Goal: Check status: Check status

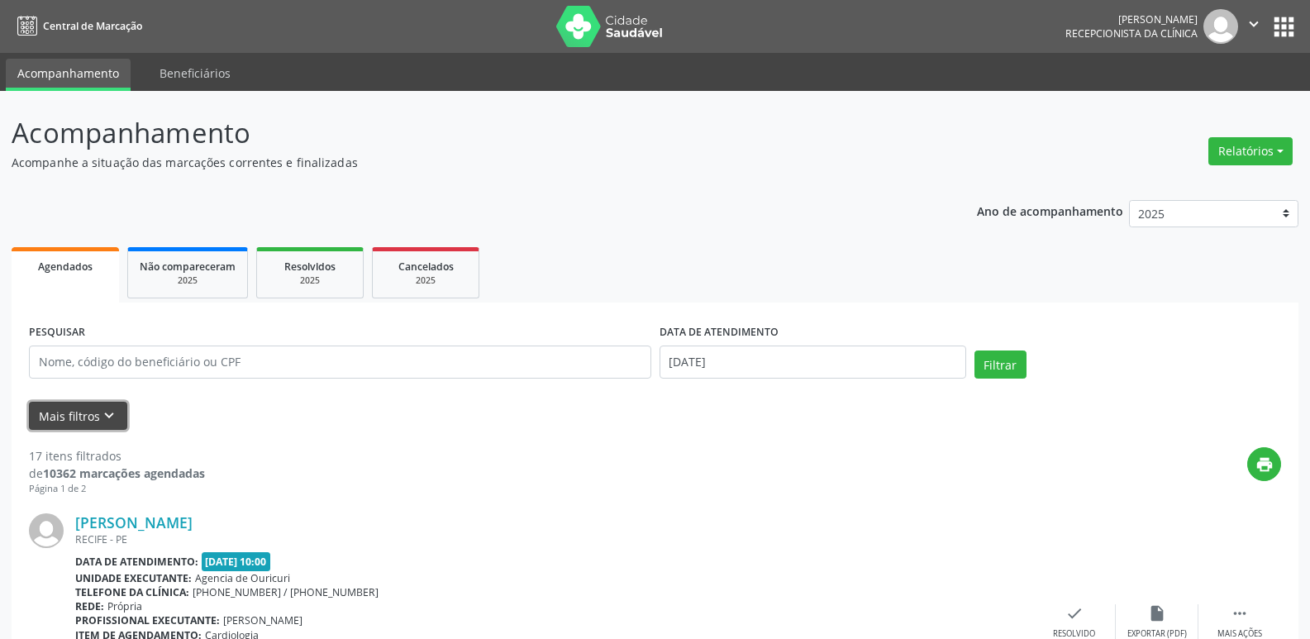
click at [77, 418] on button "Mais filtros keyboard_arrow_down" at bounding box center [78, 416] width 98 height 29
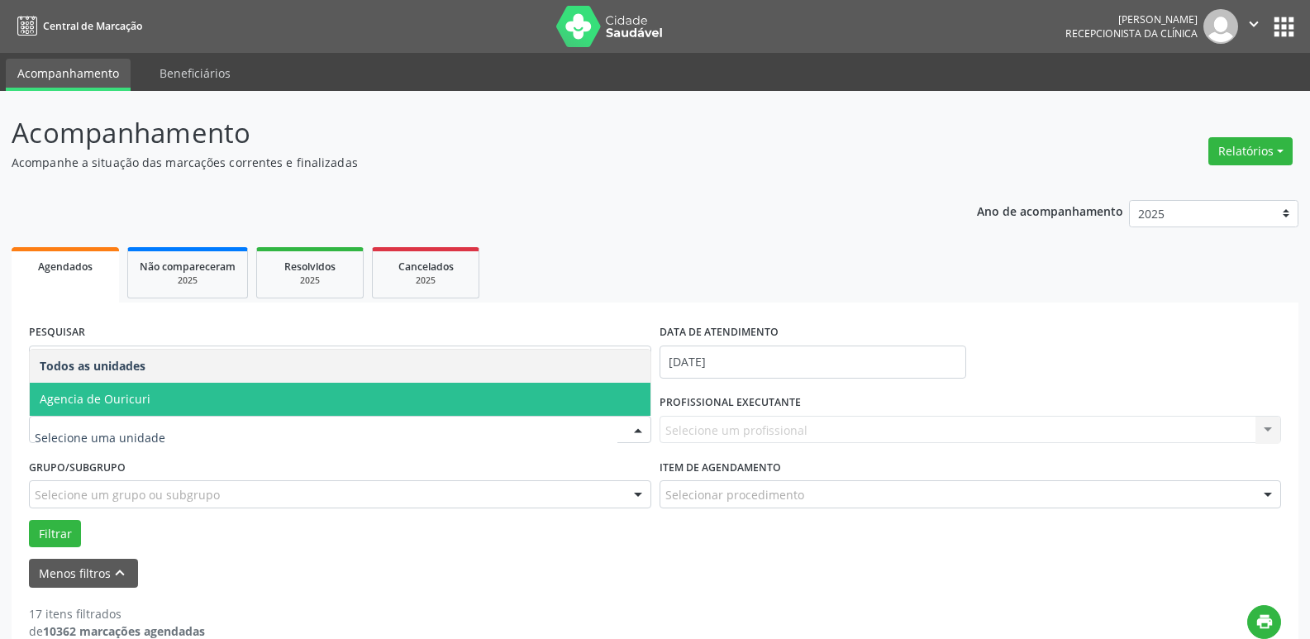
click at [96, 404] on span "Agencia de Ouricuri" at bounding box center [95, 399] width 111 height 16
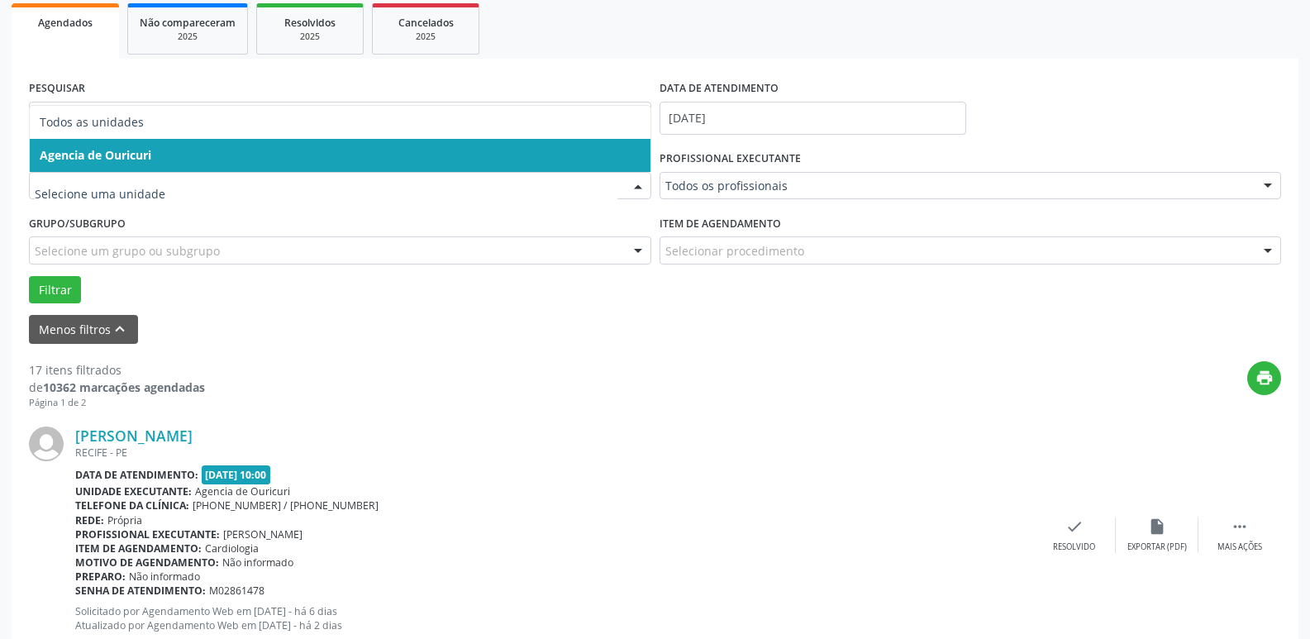
scroll to position [83, 0]
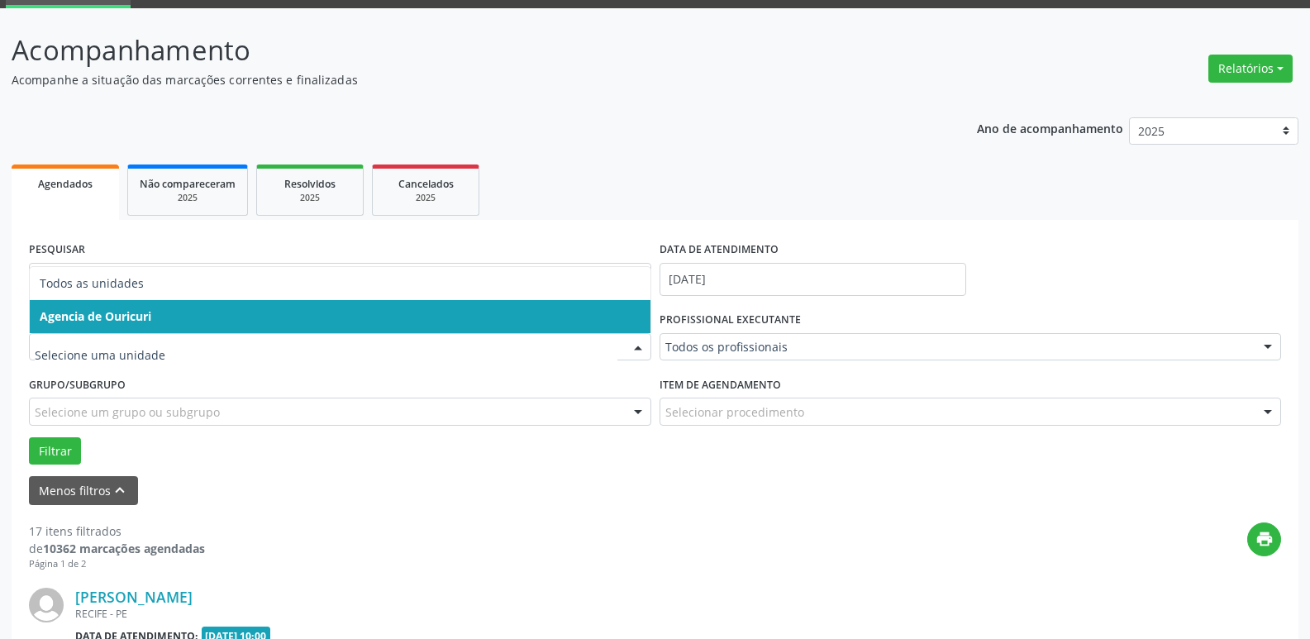
click at [638, 351] on div at bounding box center [638, 348] width 25 height 28
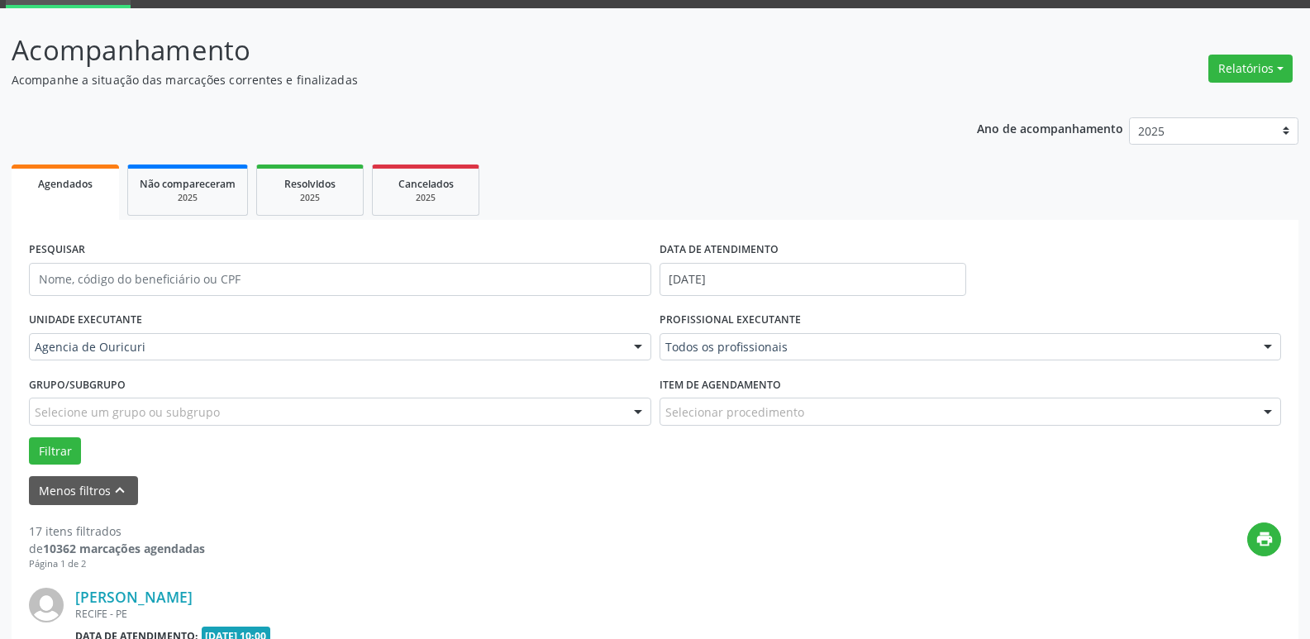
click at [638, 351] on div at bounding box center [638, 348] width 25 height 28
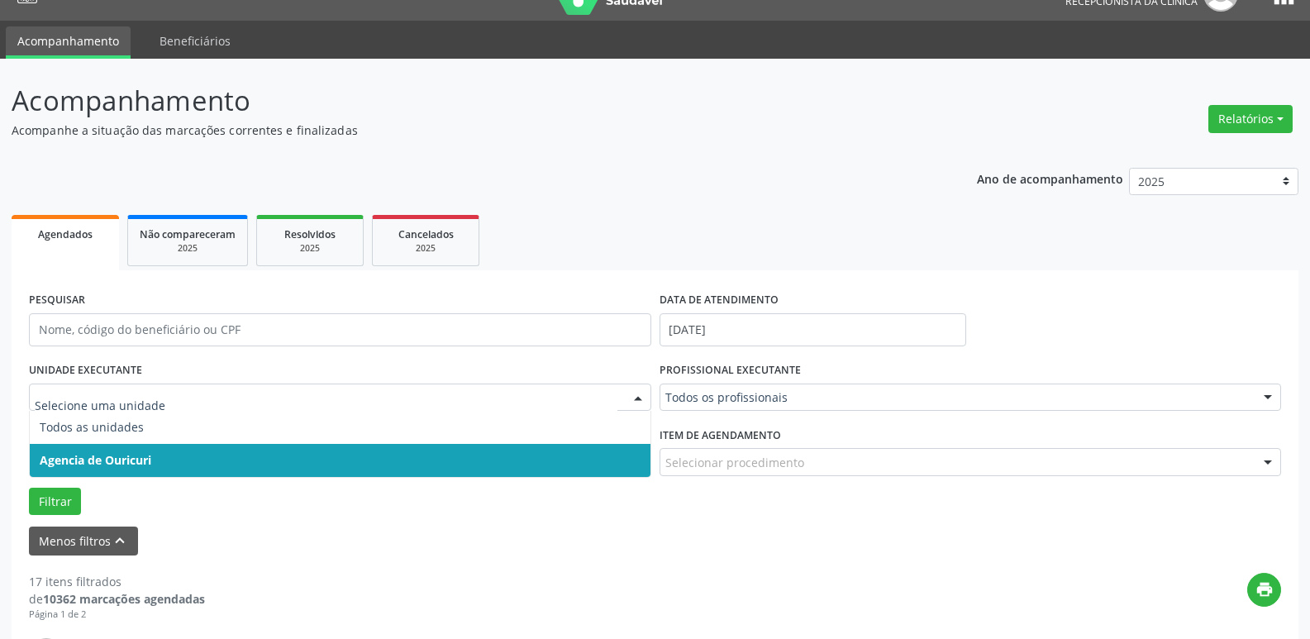
scroll to position [0, 0]
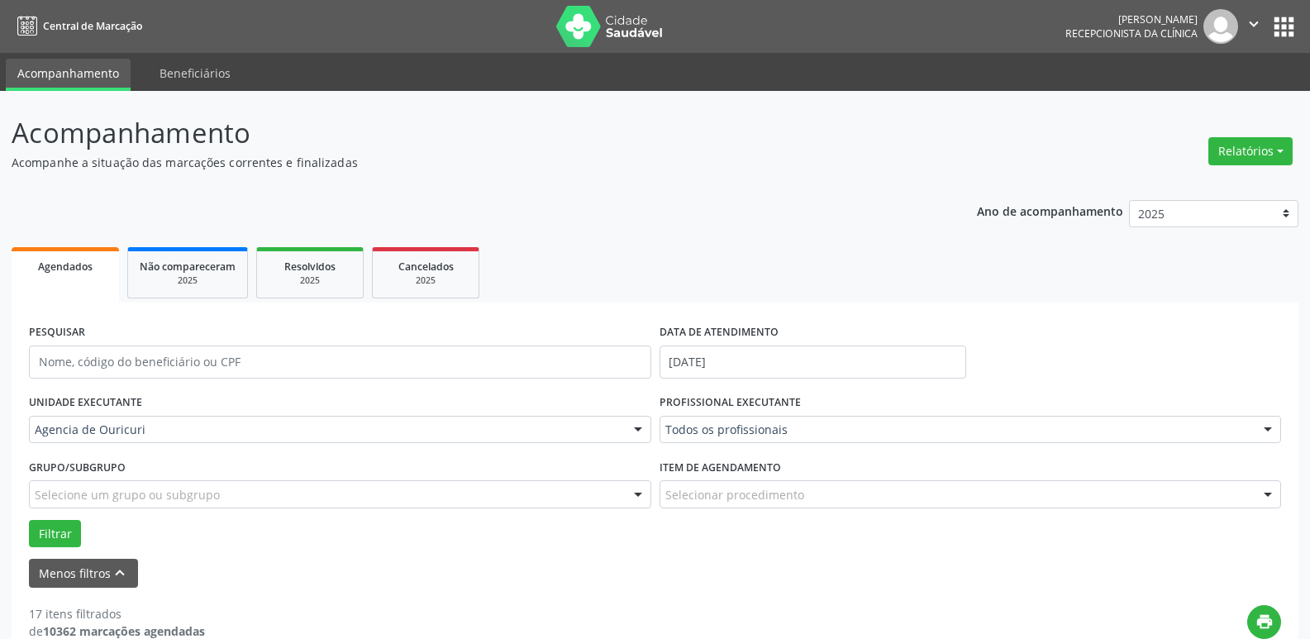
click at [153, 410] on div "UNIDADE EXECUTANTE Agencia de Ouricuri Todos as unidades Agencia de Ouricuri Ne…" at bounding box center [340, 422] width 631 height 64
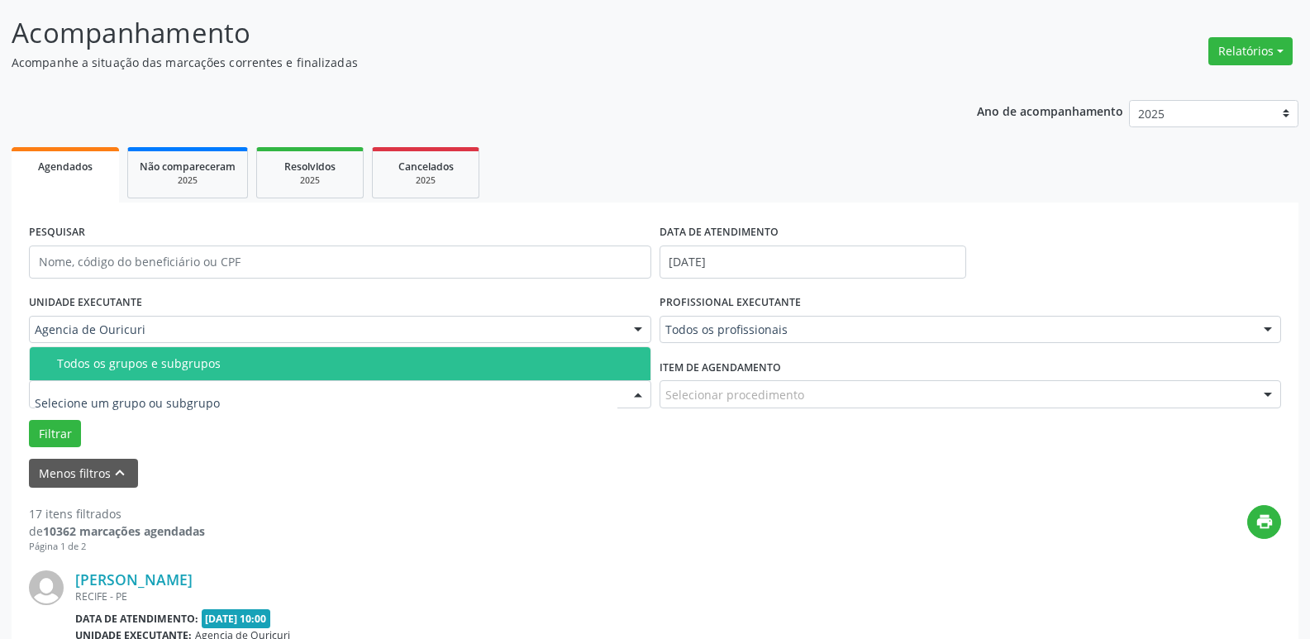
scroll to position [83, 0]
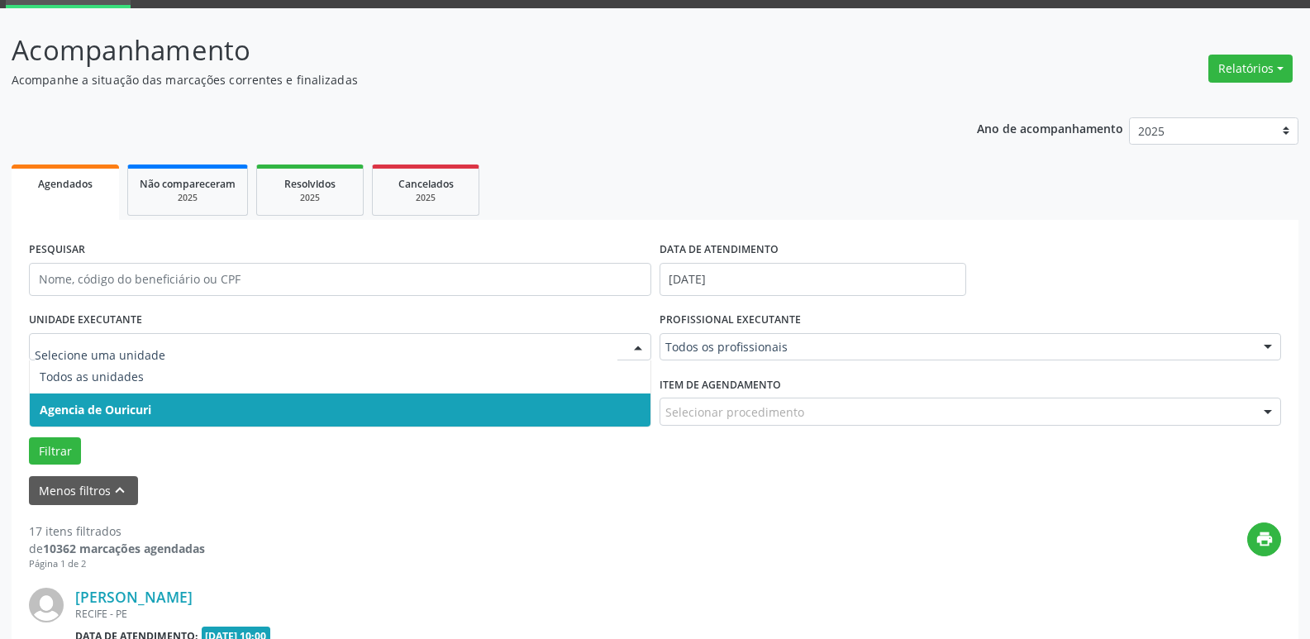
click at [168, 403] on span "Agencia de Ouricuri" at bounding box center [340, 410] width 621 height 33
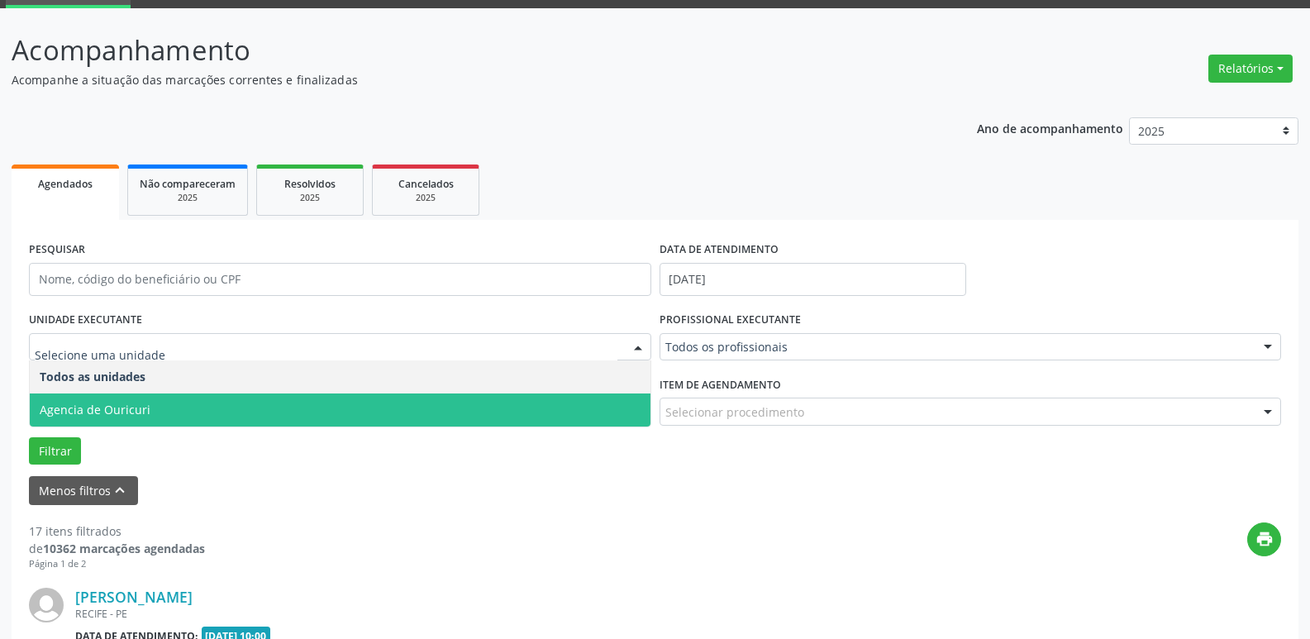
click at [641, 340] on div at bounding box center [638, 348] width 25 height 28
click at [718, 276] on input "[DATE]" at bounding box center [813, 279] width 307 height 33
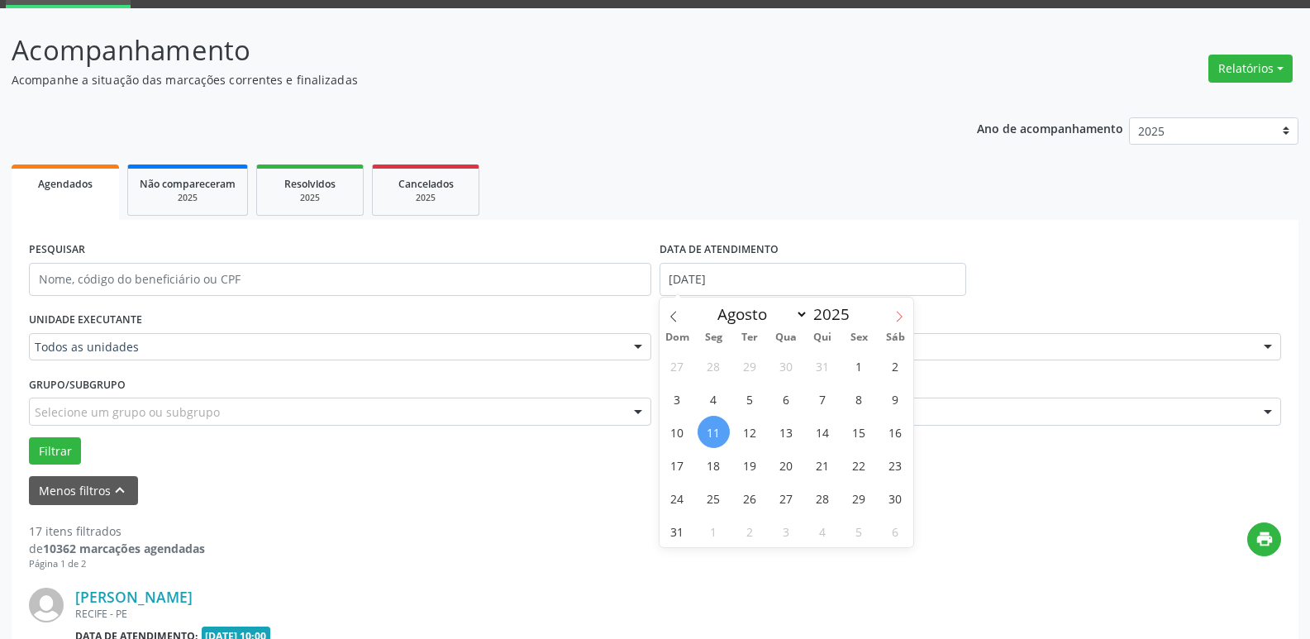
click at [897, 319] on icon at bounding box center [900, 317] width 12 height 12
select select "8"
click at [165, 187] on span "Não compareceram" at bounding box center [188, 184] width 96 height 14
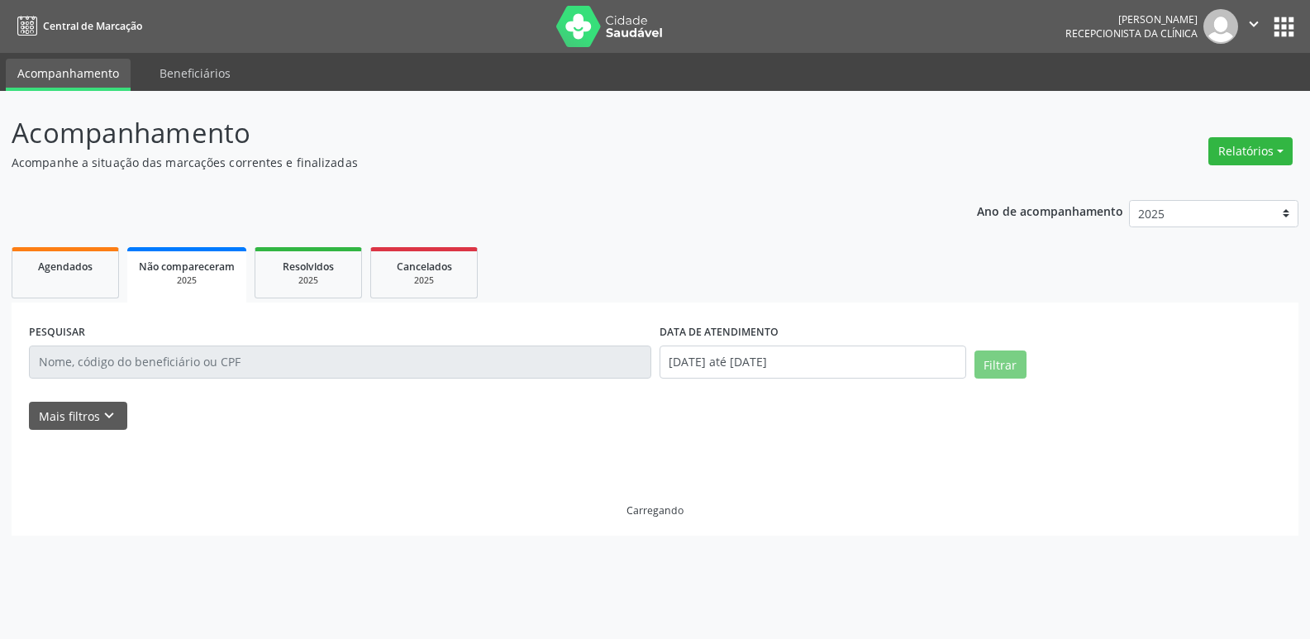
scroll to position [0, 0]
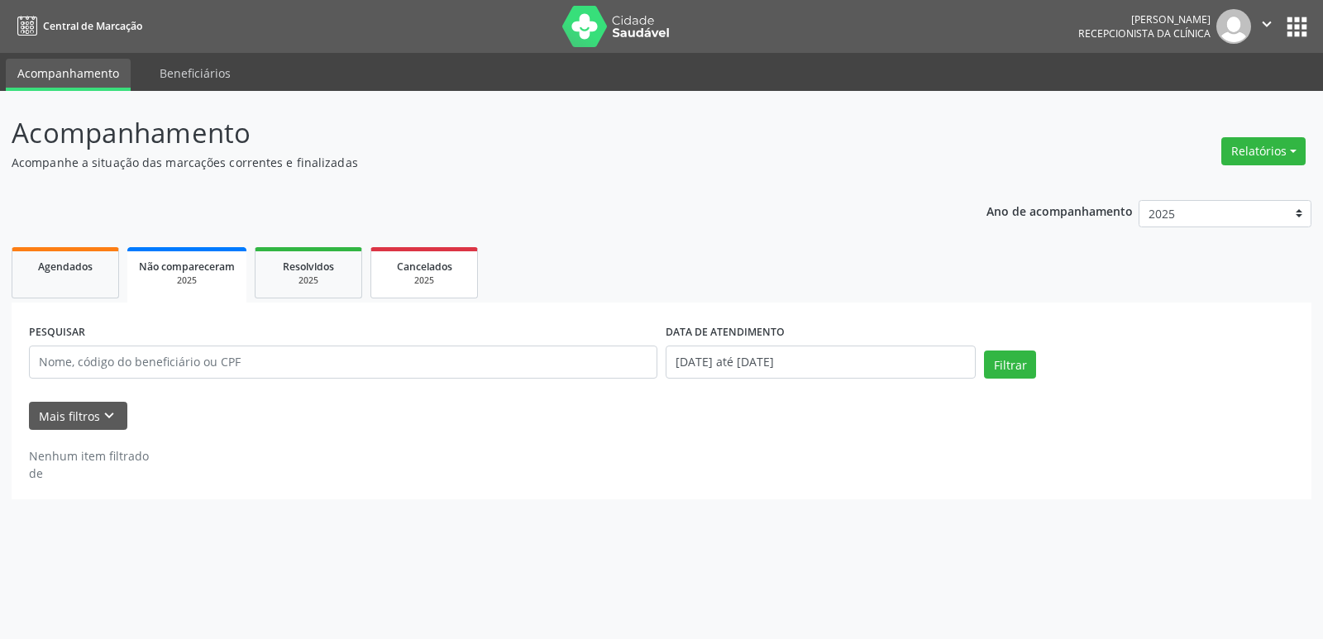
click at [427, 268] on span "Cancelados" at bounding box center [424, 267] width 55 height 14
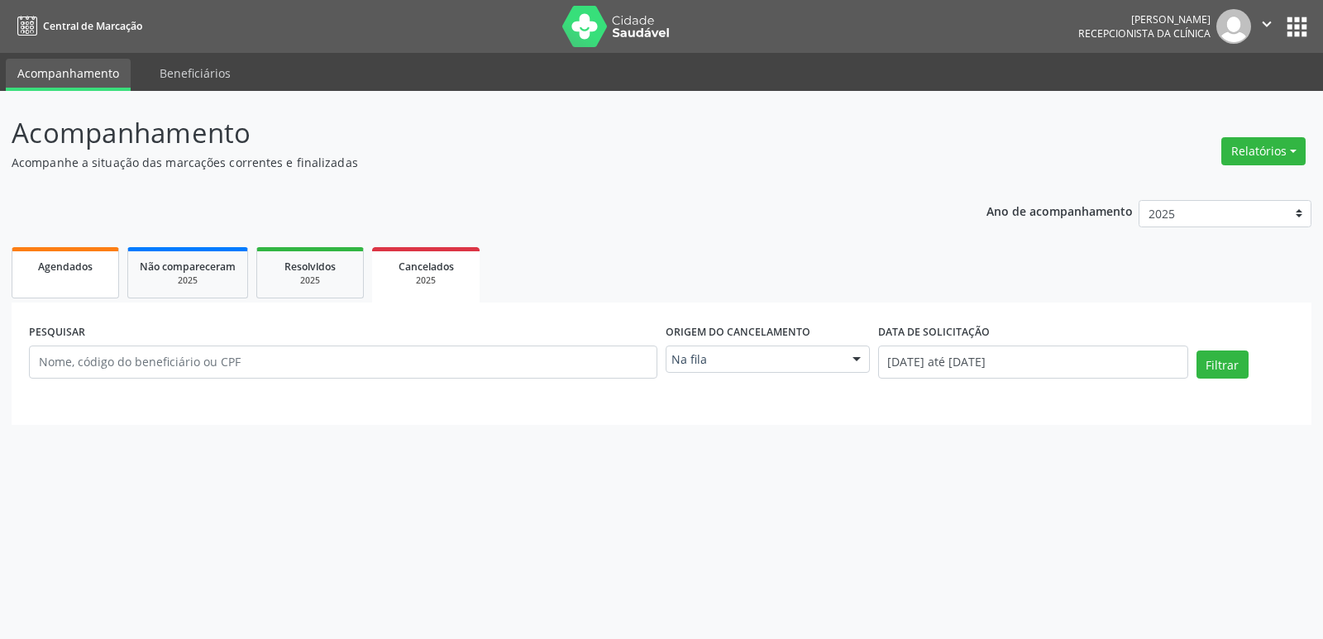
click at [82, 261] on span "Agendados" at bounding box center [65, 267] width 55 height 14
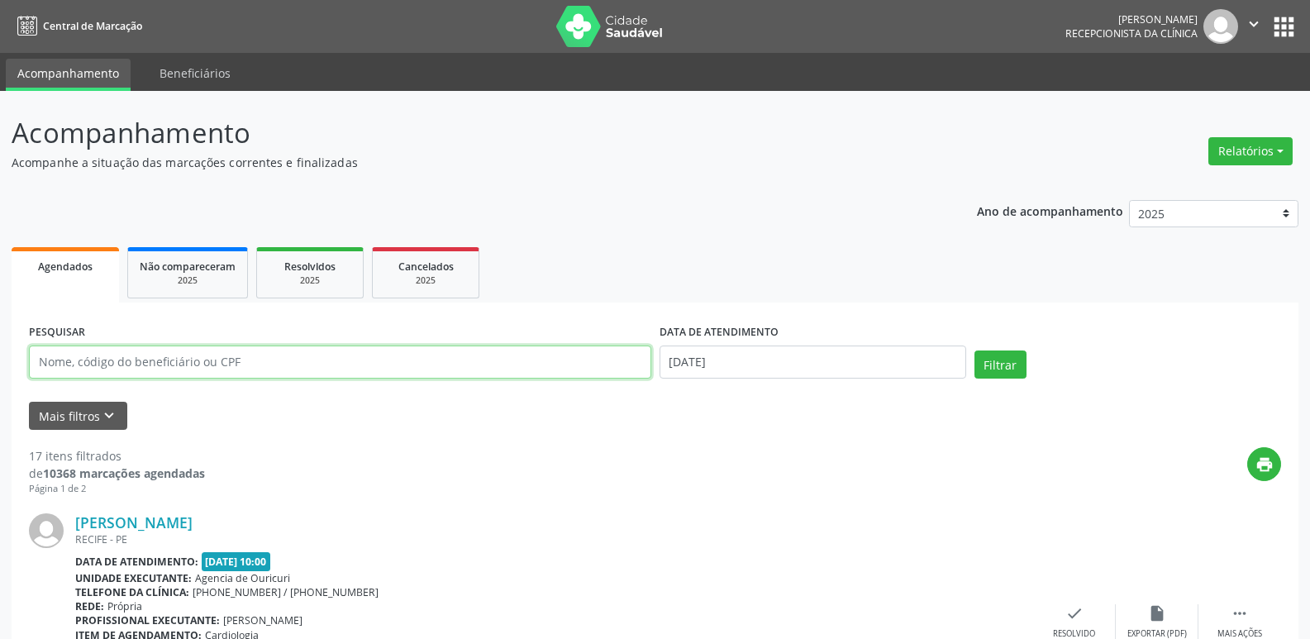
click at [117, 366] on input "text" at bounding box center [340, 362] width 622 height 33
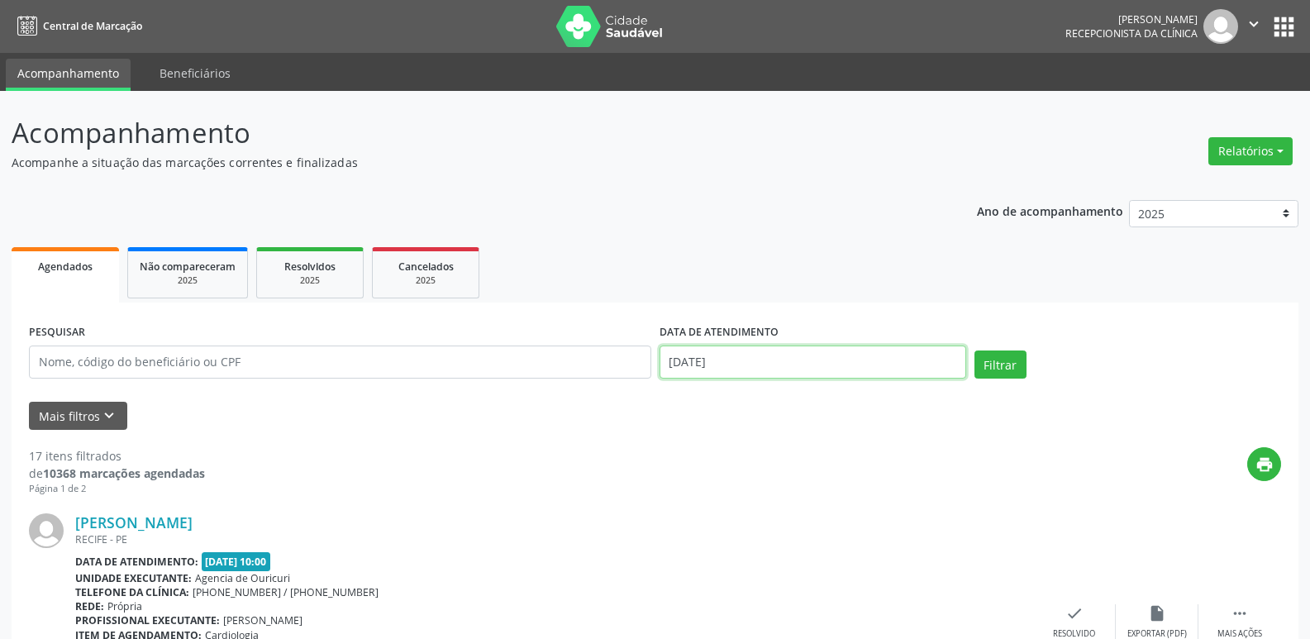
click at [821, 354] on input "[DATE]" at bounding box center [813, 362] width 307 height 33
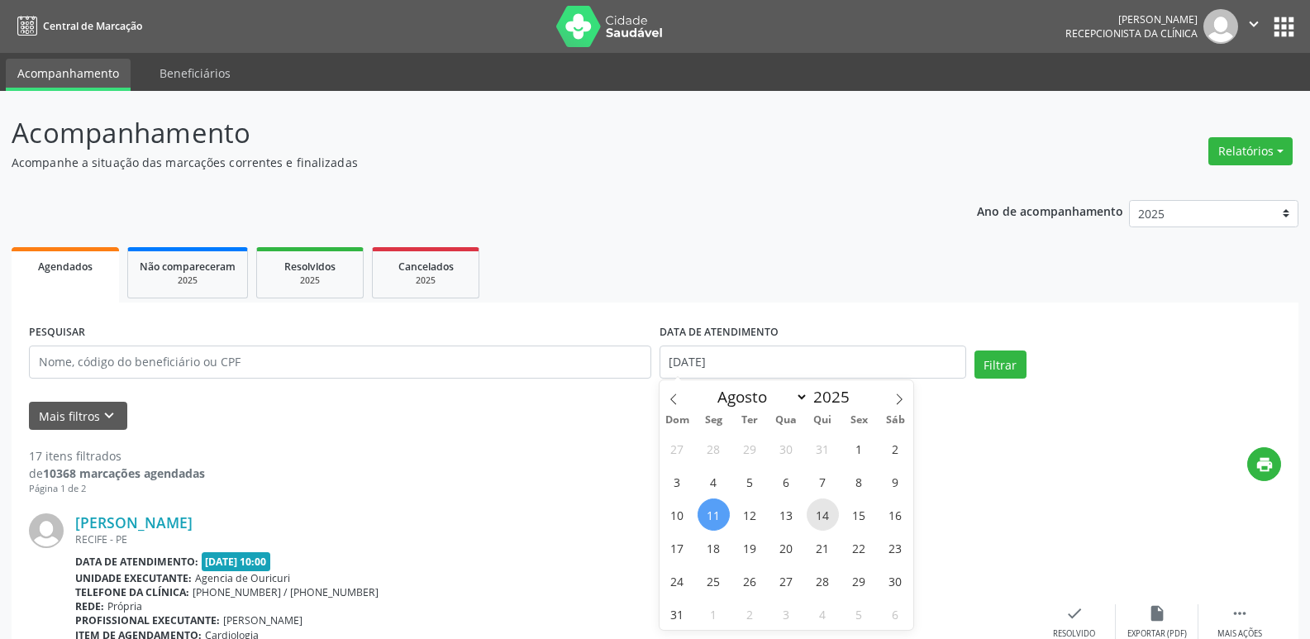
click at [821, 511] on span "14" at bounding box center [823, 514] width 32 height 32
type input "[DATE]"
click at [821, 511] on span "14" at bounding box center [823, 514] width 32 height 32
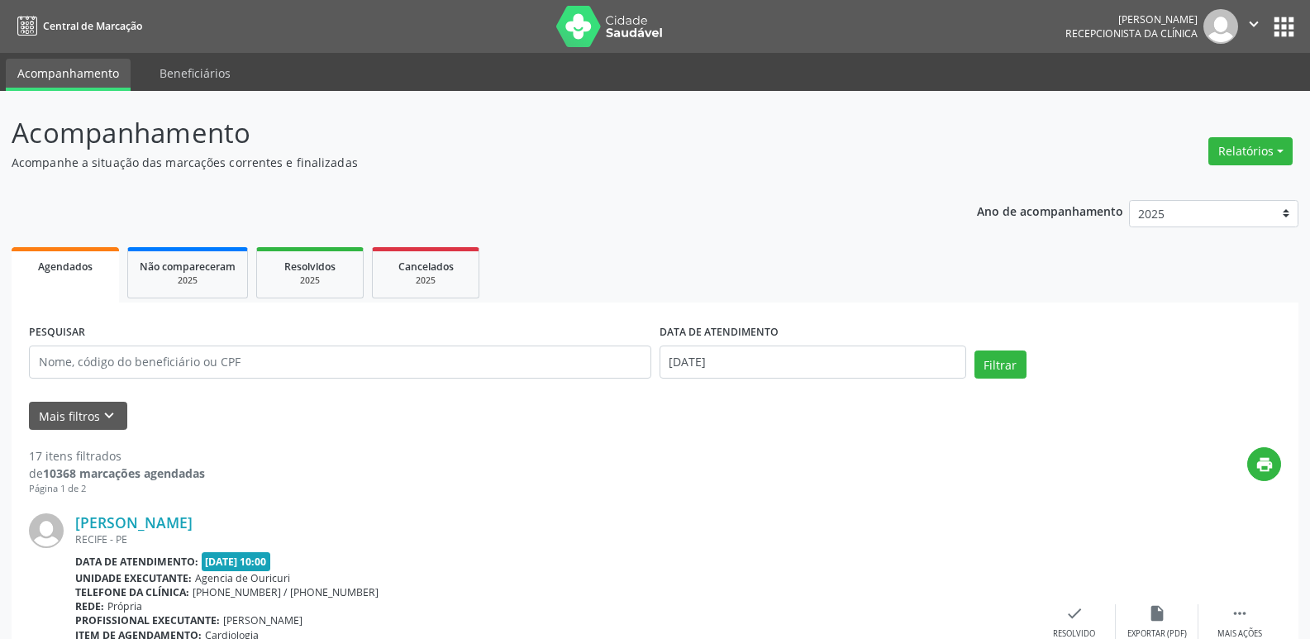
click at [821, 511] on div "[PERSON_NAME] [GEOGRAPHIC_DATA] - [GEOGRAPHIC_DATA] Data de atendimento: [DATE]…" at bounding box center [655, 622] width 1252 height 252
click at [75, 360] on input "text" at bounding box center [340, 362] width 622 height 33
click at [88, 404] on button "Mais filtros keyboard_arrow_down" at bounding box center [78, 416] width 98 height 29
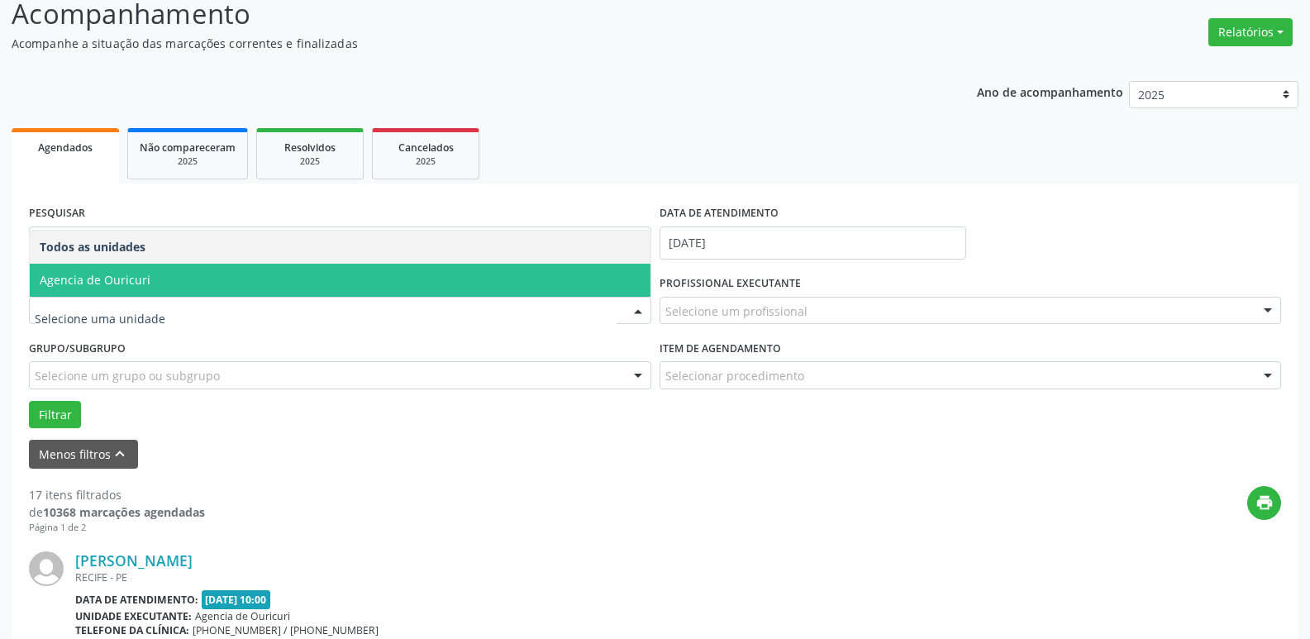
scroll to position [83, 0]
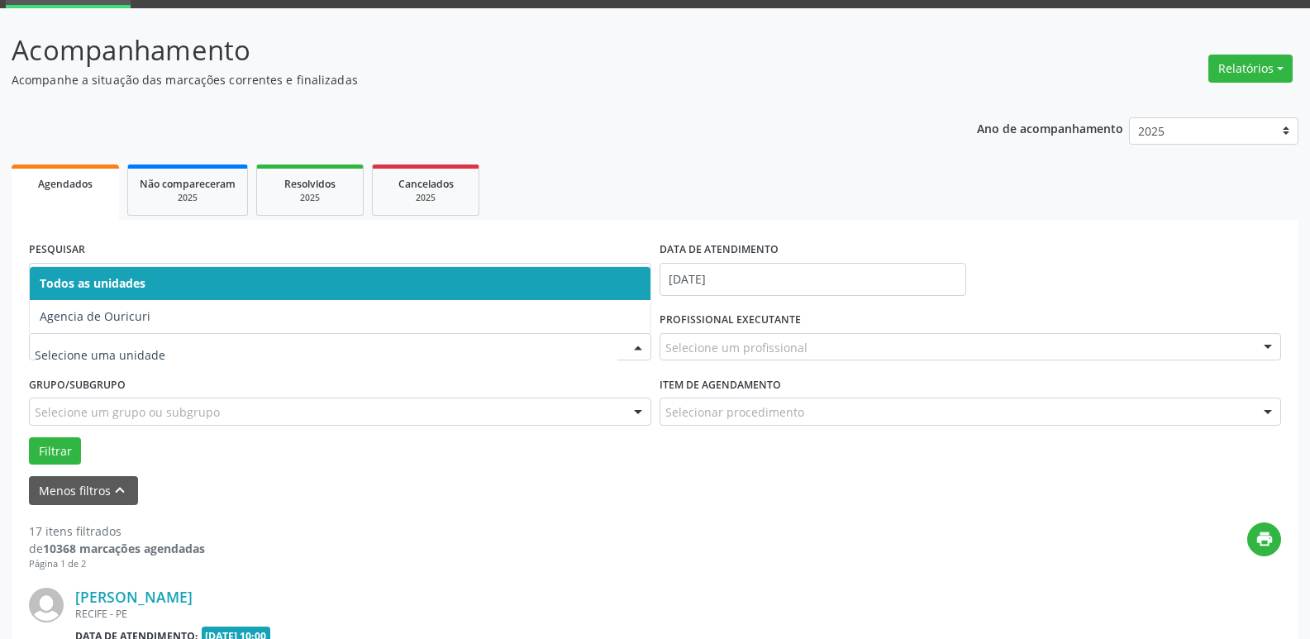
click at [150, 278] on span "Todos as unidades" at bounding box center [340, 283] width 621 height 33
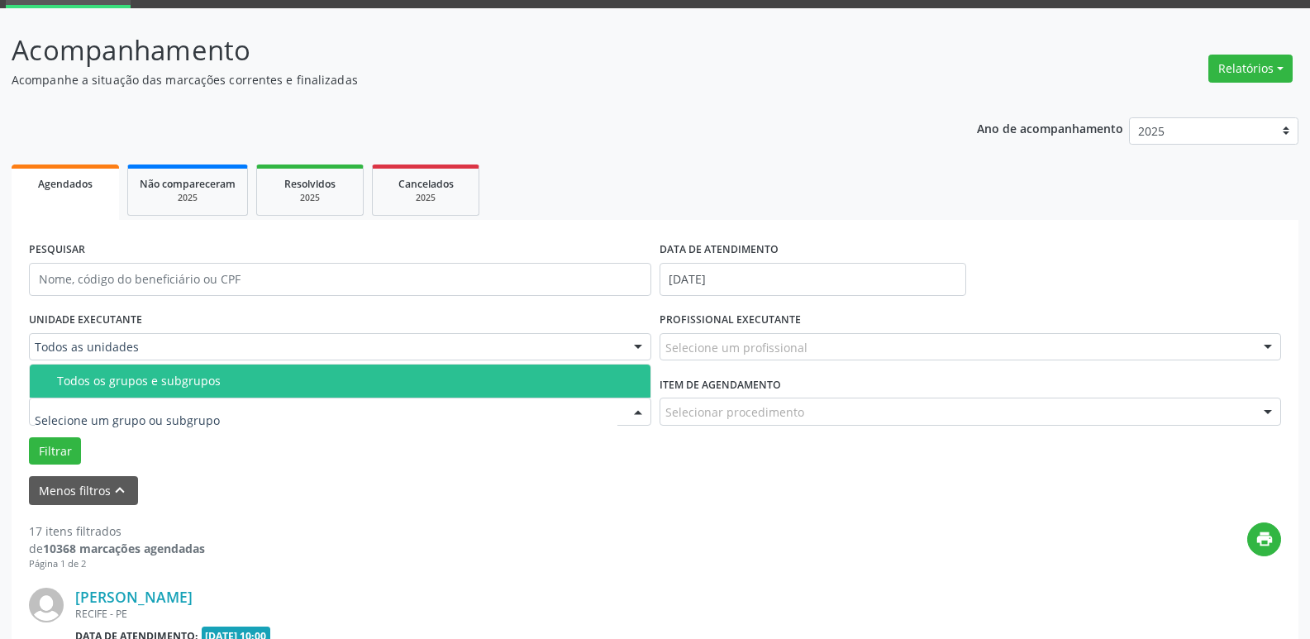
click at [105, 416] on input "text" at bounding box center [326, 419] width 583 height 33
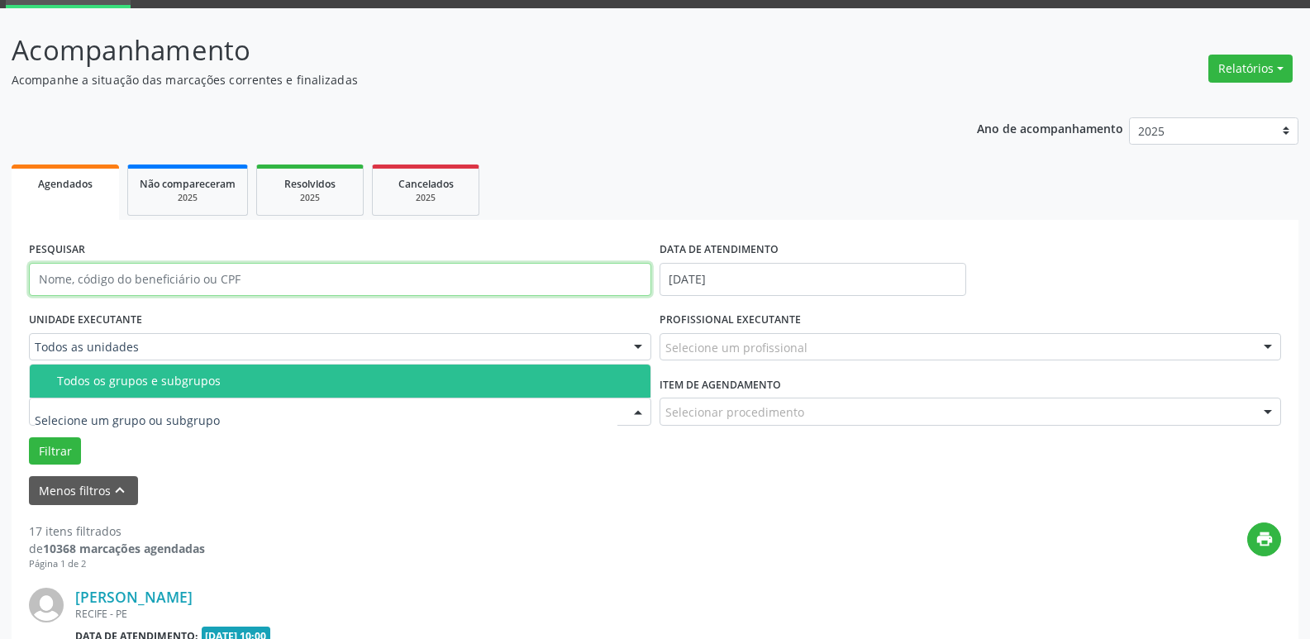
click at [153, 284] on input "text" at bounding box center [340, 279] width 622 height 33
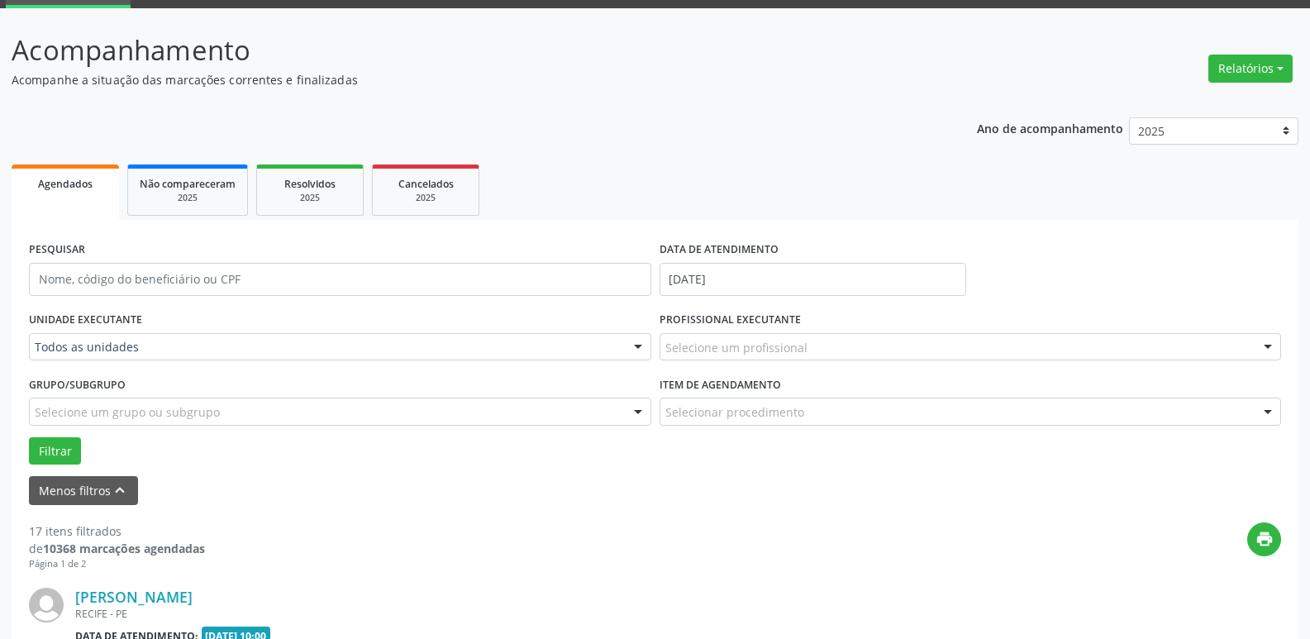
click at [917, 374] on div "Item de agendamento Selecionar procedimento #0000 - Alergologia #0001 - Angiolo…" at bounding box center [971, 398] width 622 height 53
click at [909, 357] on div at bounding box center [971, 347] width 622 height 28
click at [908, 349] on input "text" at bounding box center [956, 355] width 583 height 33
click at [182, 327] on div "UNIDADE EXECUTANTE Todos as unidades Todos as unidades Agencia de Ouricuri Nenh…" at bounding box center [340, 340] width 631 height 64
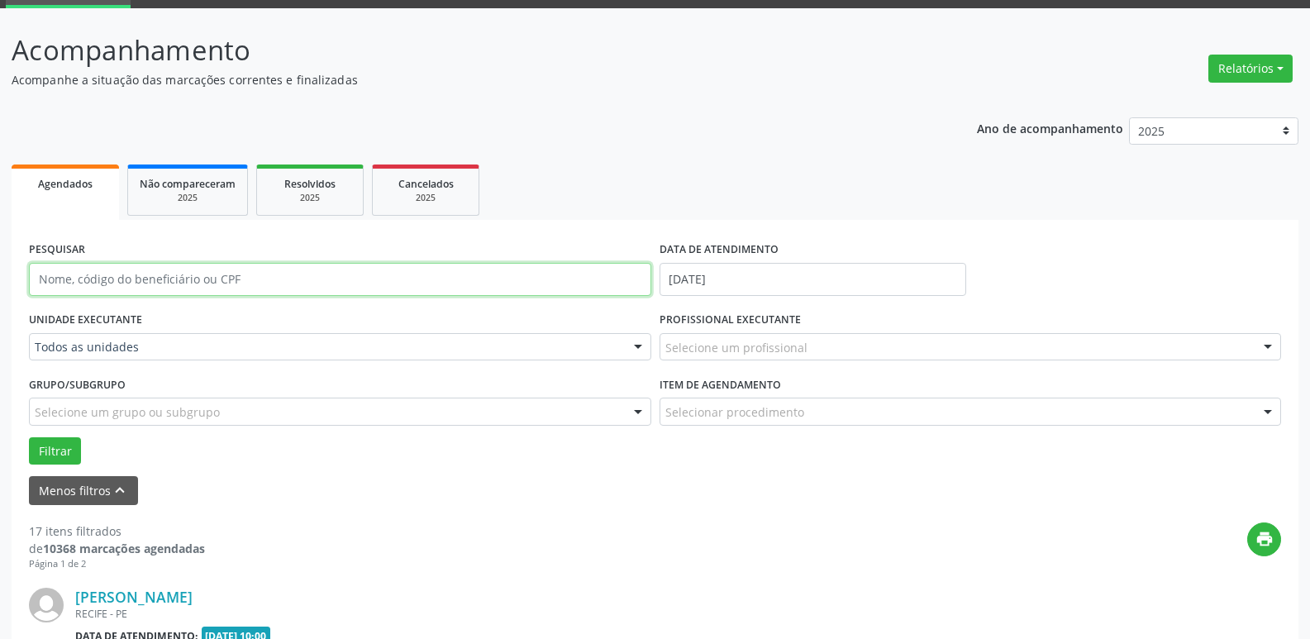
click at [212, 264] on input "text" at bounding box center [340, 279] width 622 height 33
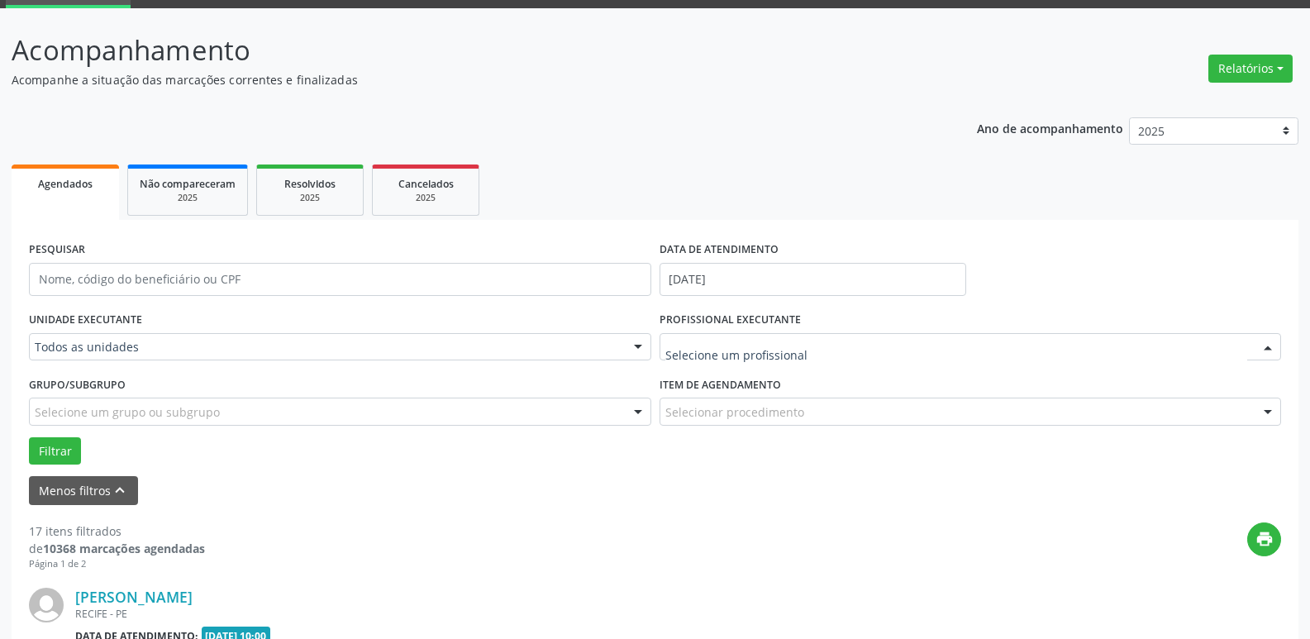
click at [776, 358] on div at bounding box center [971, 347] width 622 height 28
click at [737, 341] on input "text" at bounding box center [956, 355] width 583 height 33
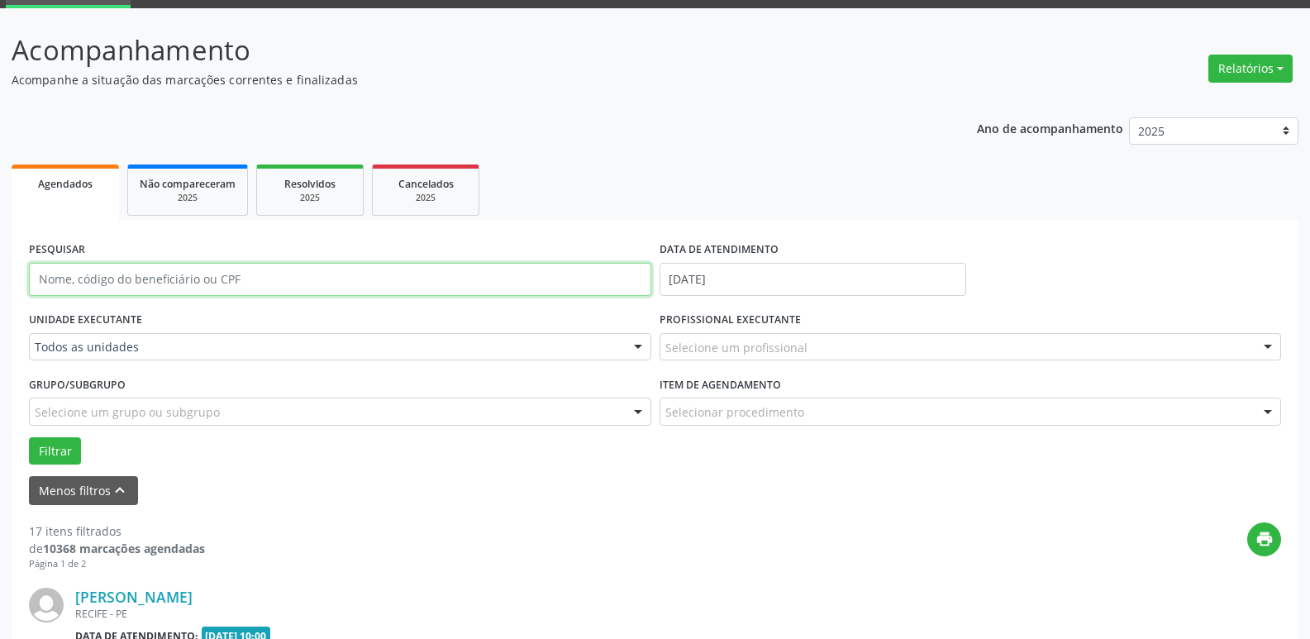
click at [128, 277] on input "text" at bounding box center [340, 279] width 622 height 33
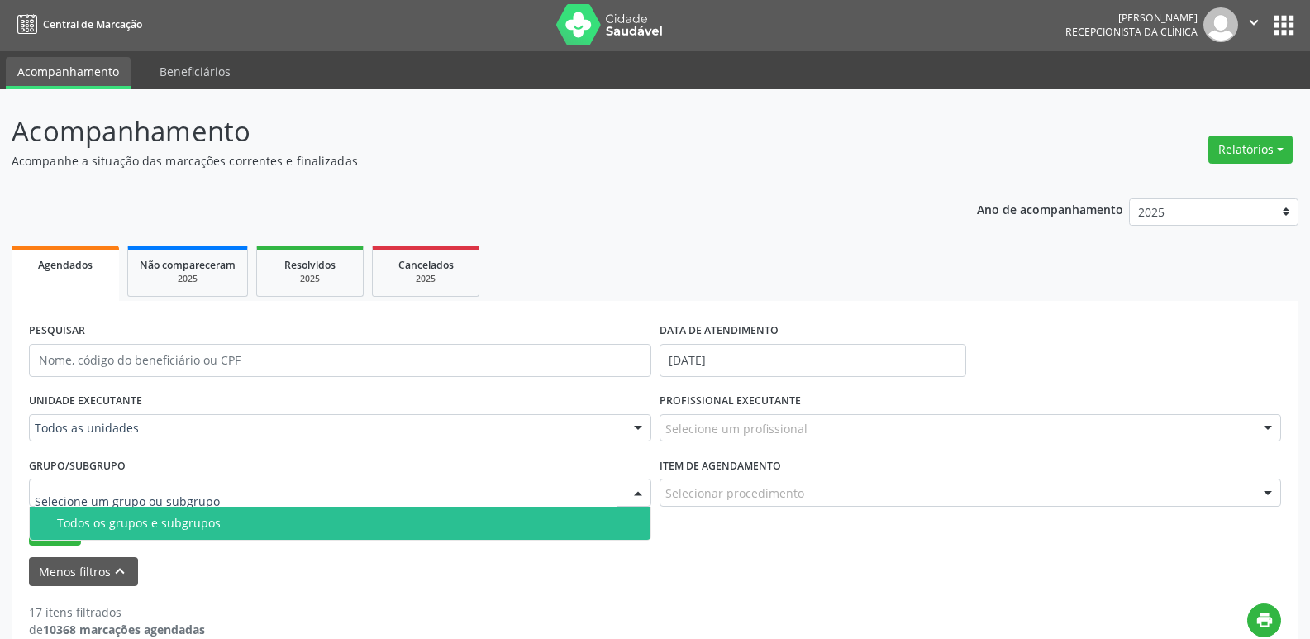
scroll to position [0, 0]
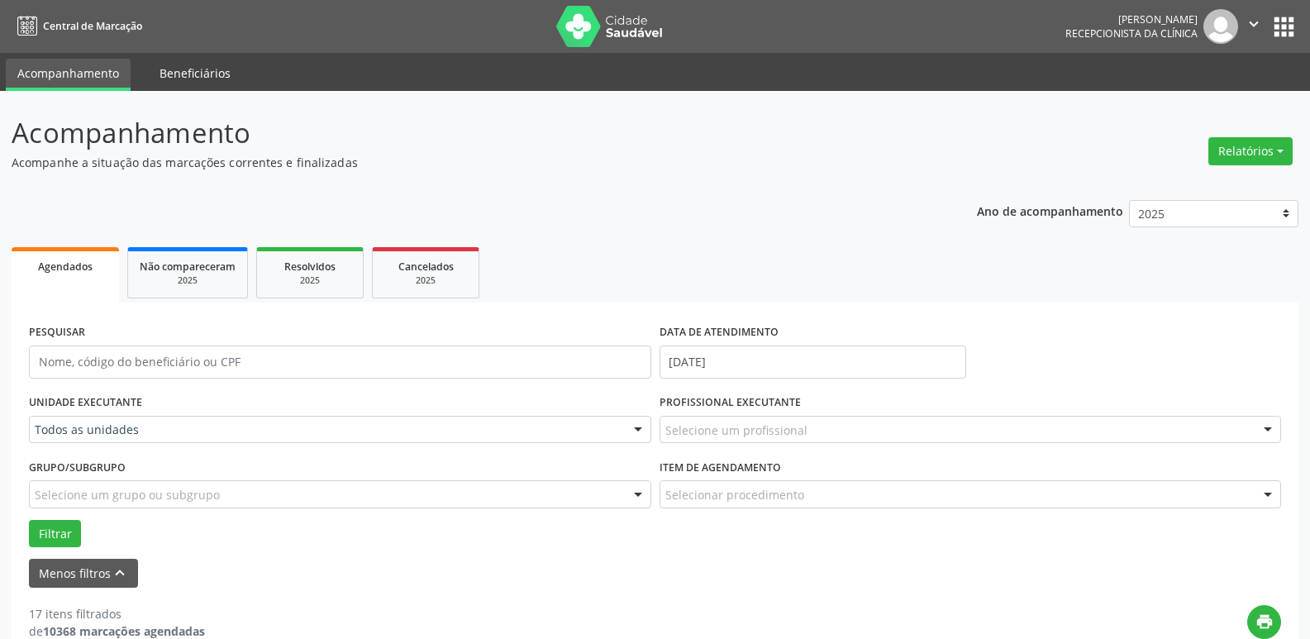
click at [194, 74] on link "Beneficiários" at bounding box center [195, 73] width 94 height 29
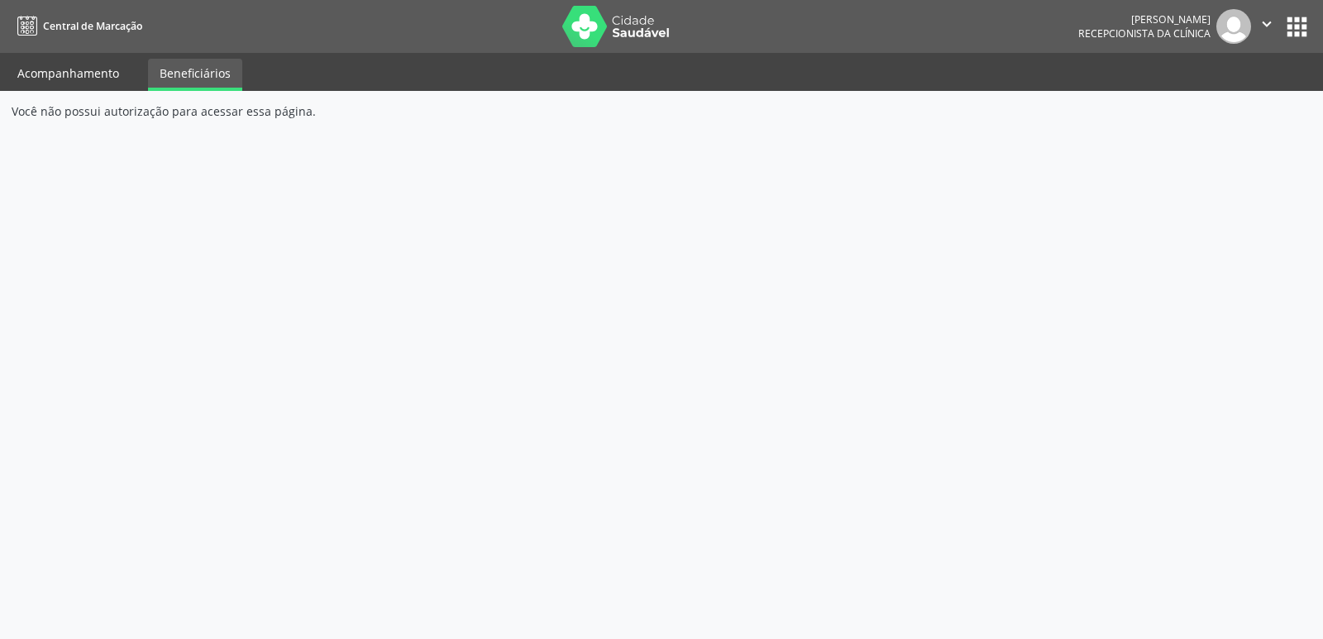
click at [84, 74] on link "Acompanhamento" at bounding box center [68, 73] width 125 height 29
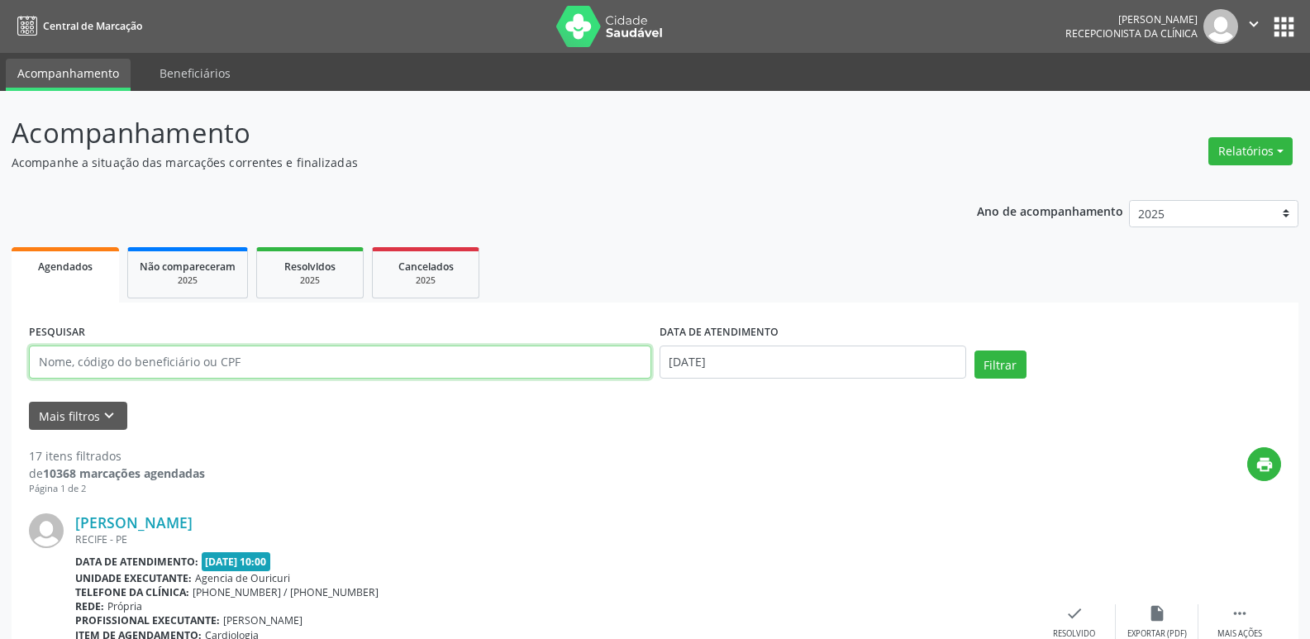
click at [96, 369] on input "text" at bounding box center [340, 362] width 622 height 33
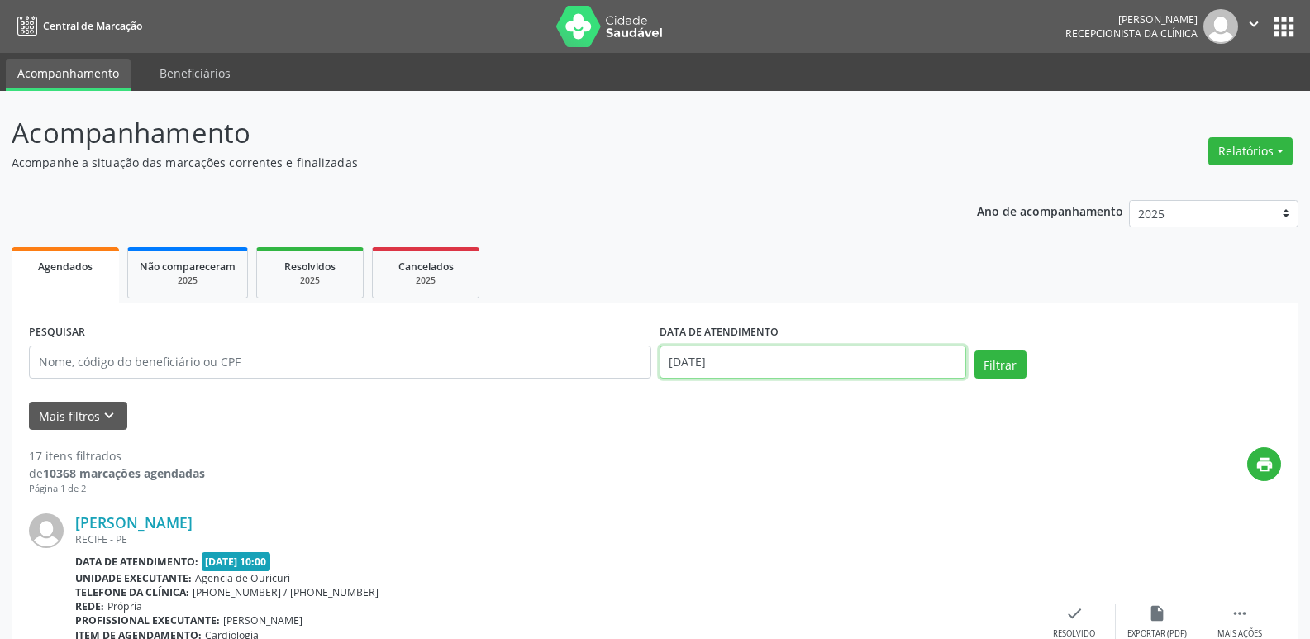
click at [856, 351] on input "[DATE]" at bounding box center [813, 362] width 307 height 33
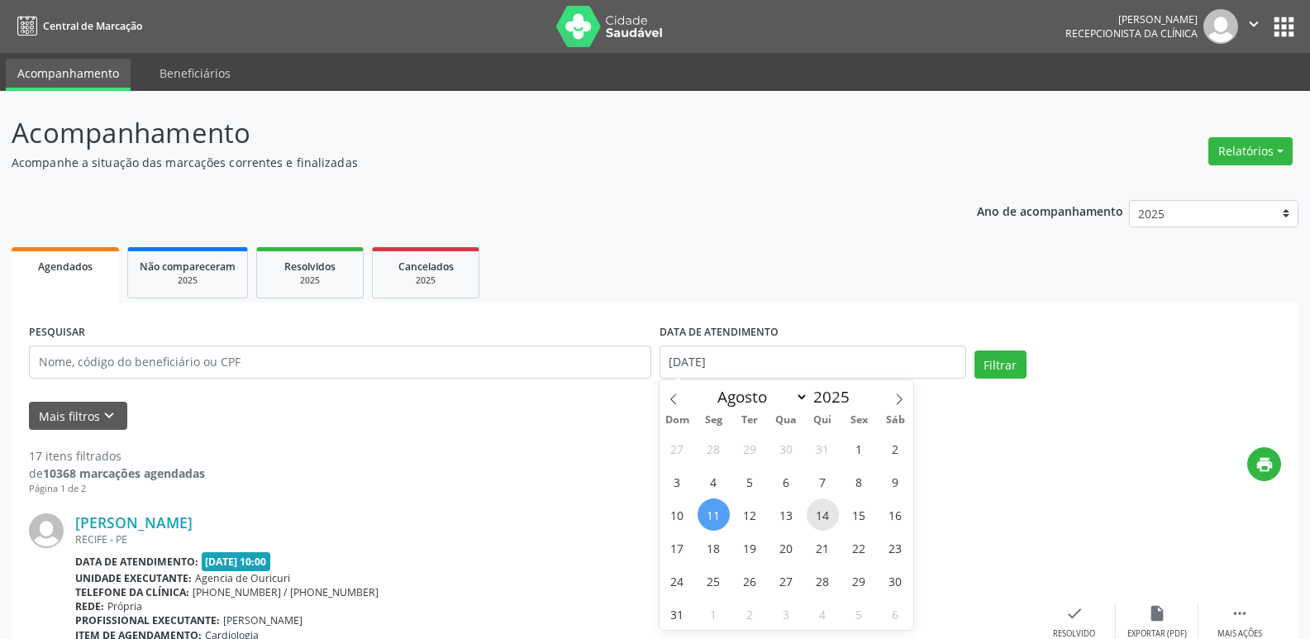
click at [823, 509] on span "14" at bounding box center [823, 514] width 32 height 32
type input "[DATE]"
click at [823, 509] on span "14" at bounding box center [823, 514] width 32 height 32
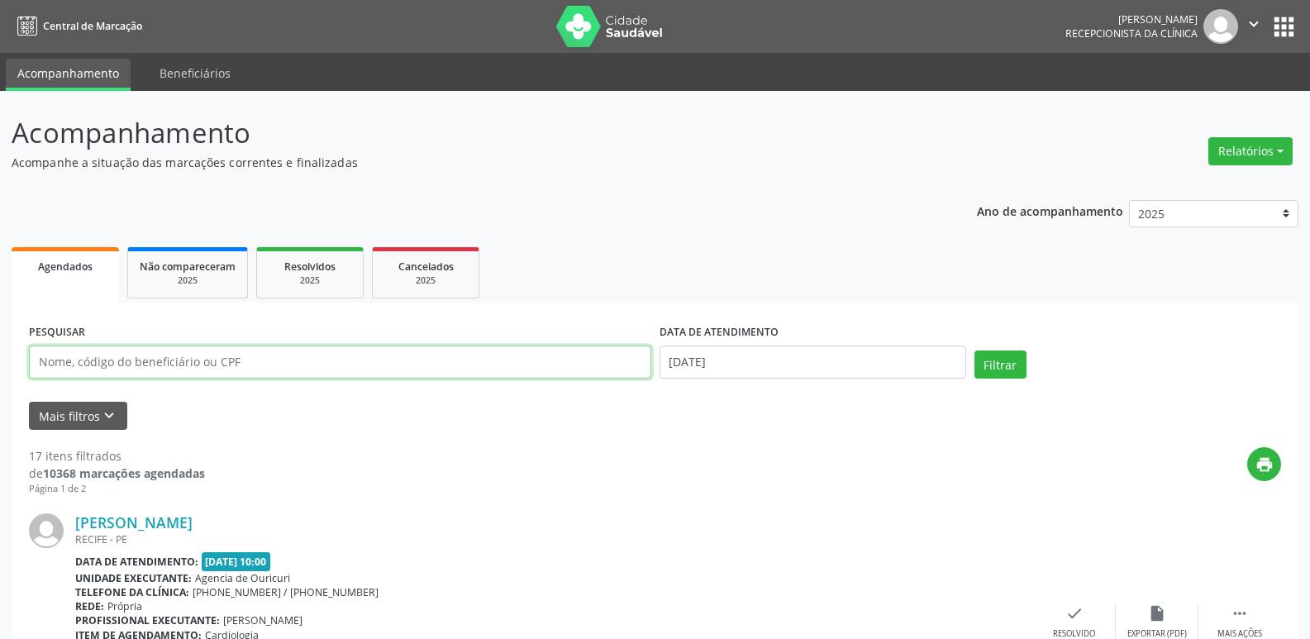
click at [232, 349] on input "text" at bounding box center [340, 362] width 622 height 33
type input "59887699420"
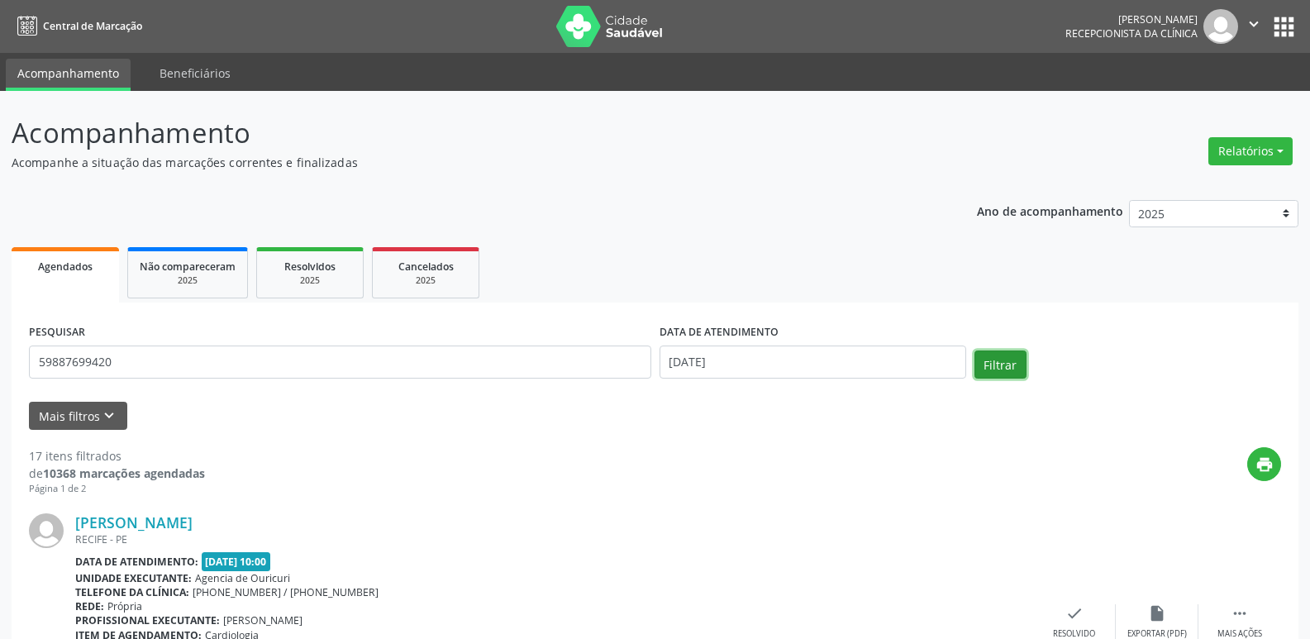
click at [1007, 355] on button "Filtrar" at bounding box center [1001, 365] width 52 height 28
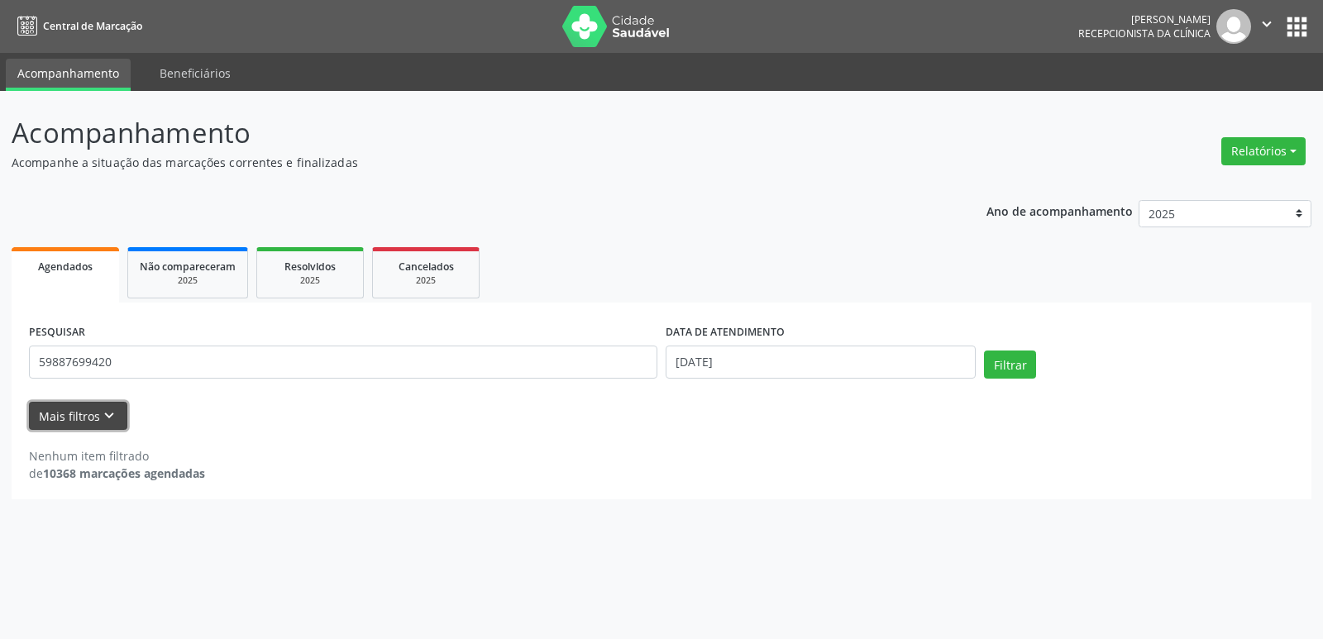
click at [106, 417] on icon "keyboard_arrow_down" at bounding box center [109, 416] width 18 height 18
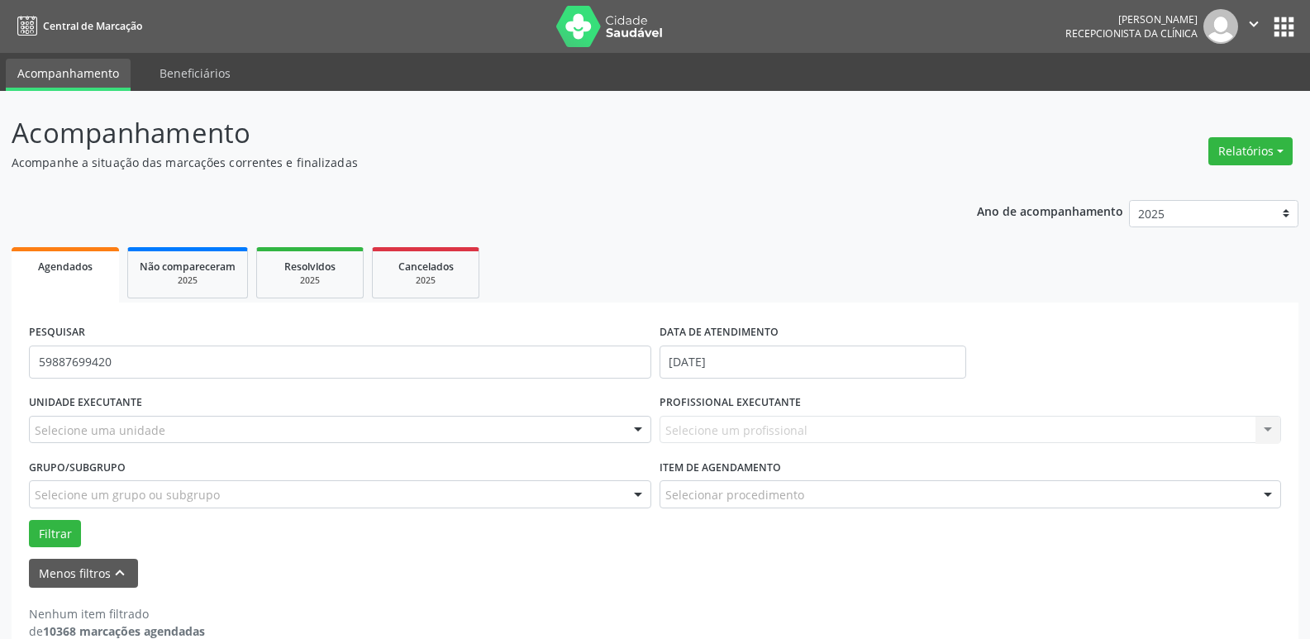
click at [111, 439] on div "Selecione uma unidade" at bounding box center [340, 430] width 622 height 28
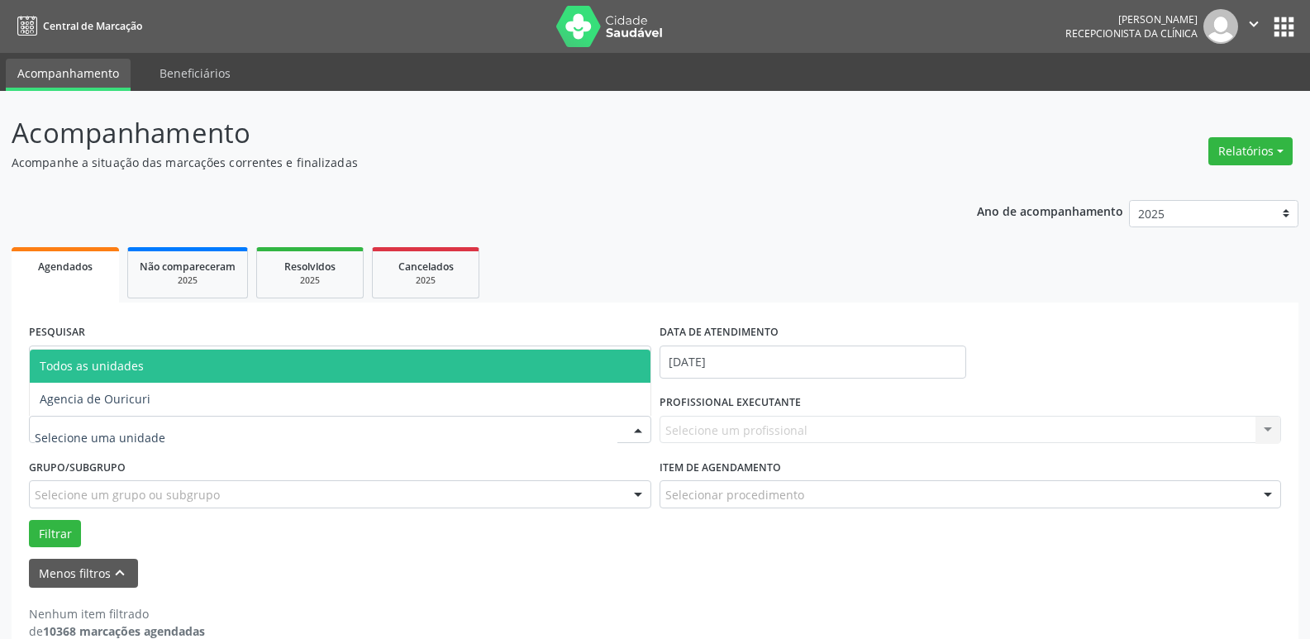
click at [137, 372] on span "Todos as unidades" at bounding box center [92, 366] width 104 height 16
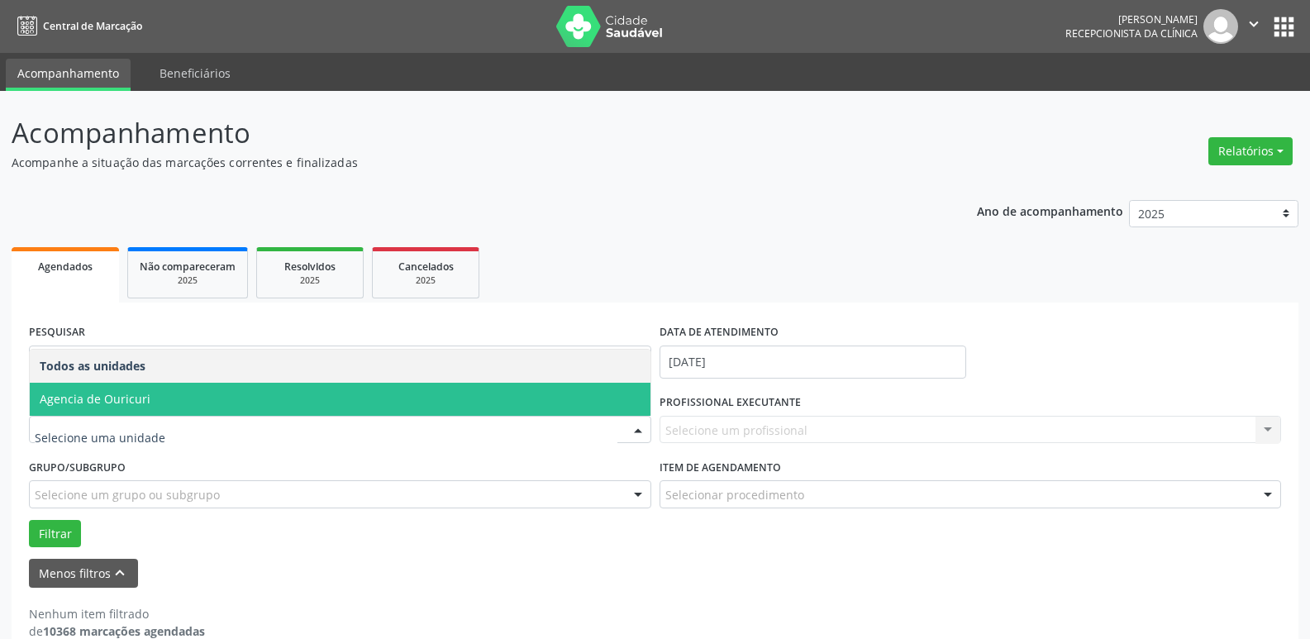
click at [145, 406] on span "Agencia de Ouricuri" at bounding box center [340, 399] width 621 height 33
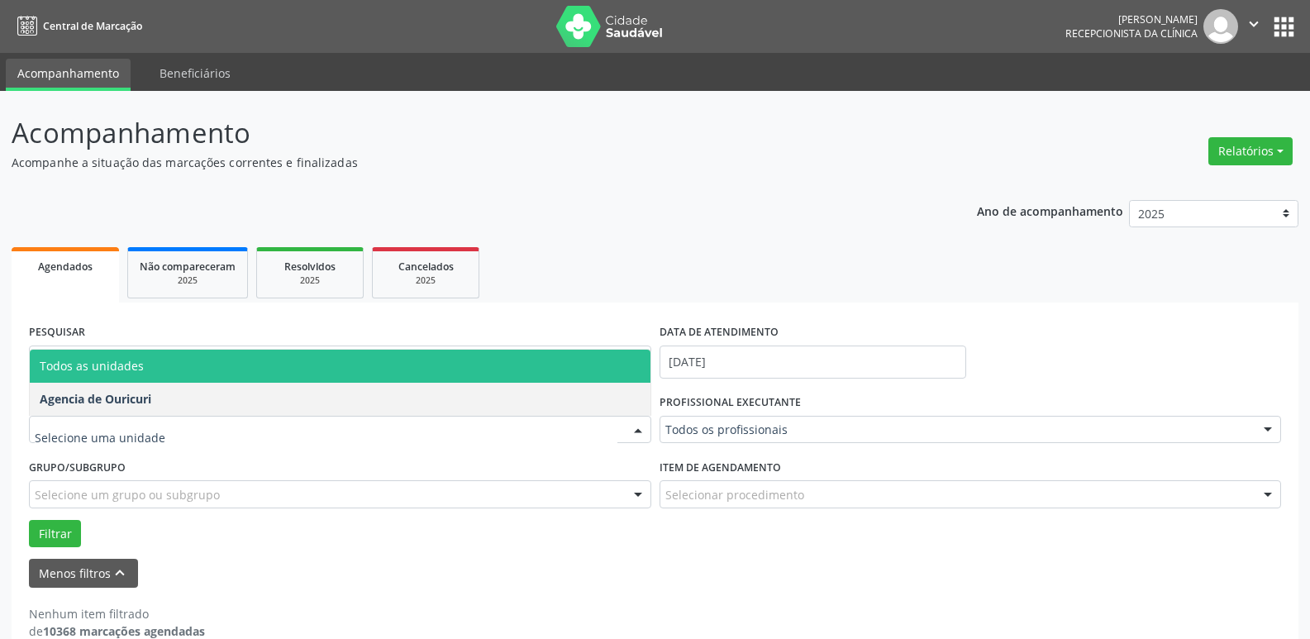
click at [178, 376] on span "Todos as unidades" at bounding box center [340, 366] width 621 height 33
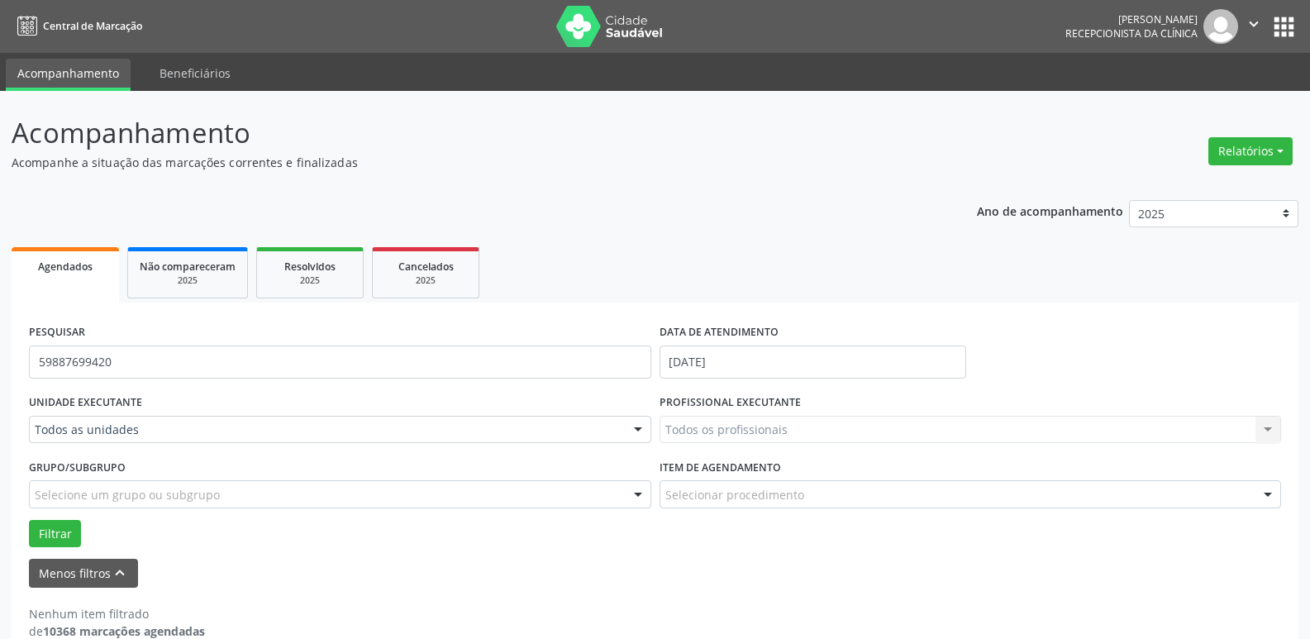
click at [713, 433] on div "Todos os profissionais Todos os profissionais [PERSON_NAME] [PERSON_NAME] [PERS…" at bounding box center [971, 430] width 622 height 28
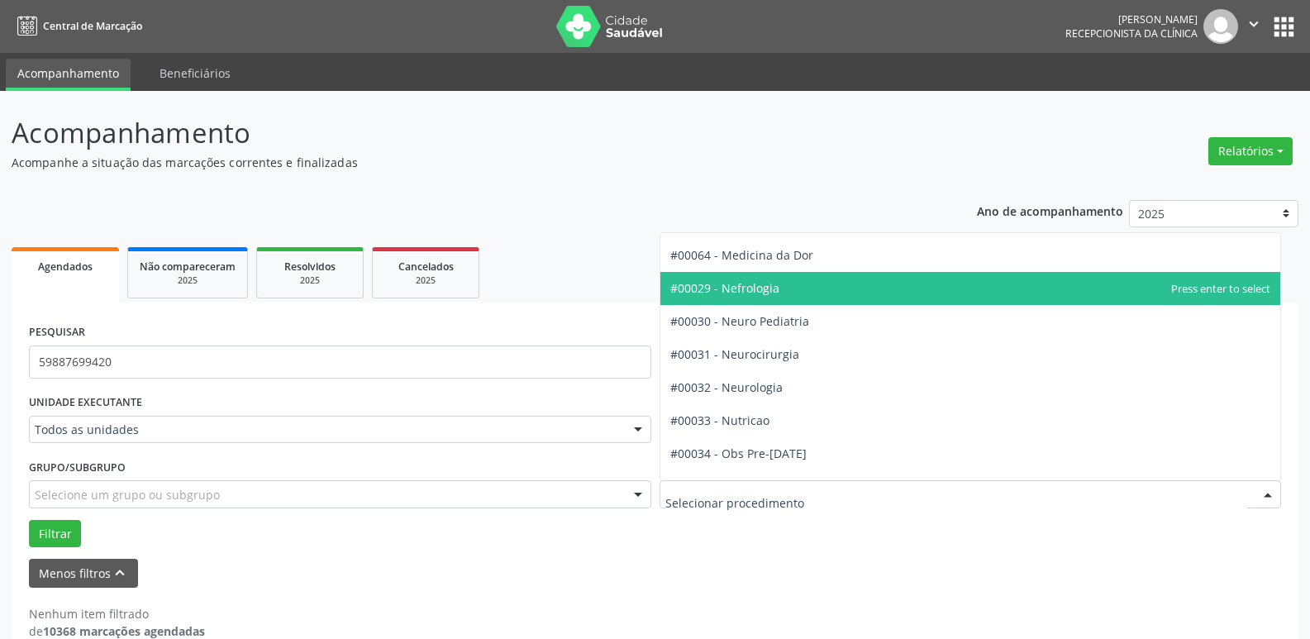
scroll to position [1488, 0]
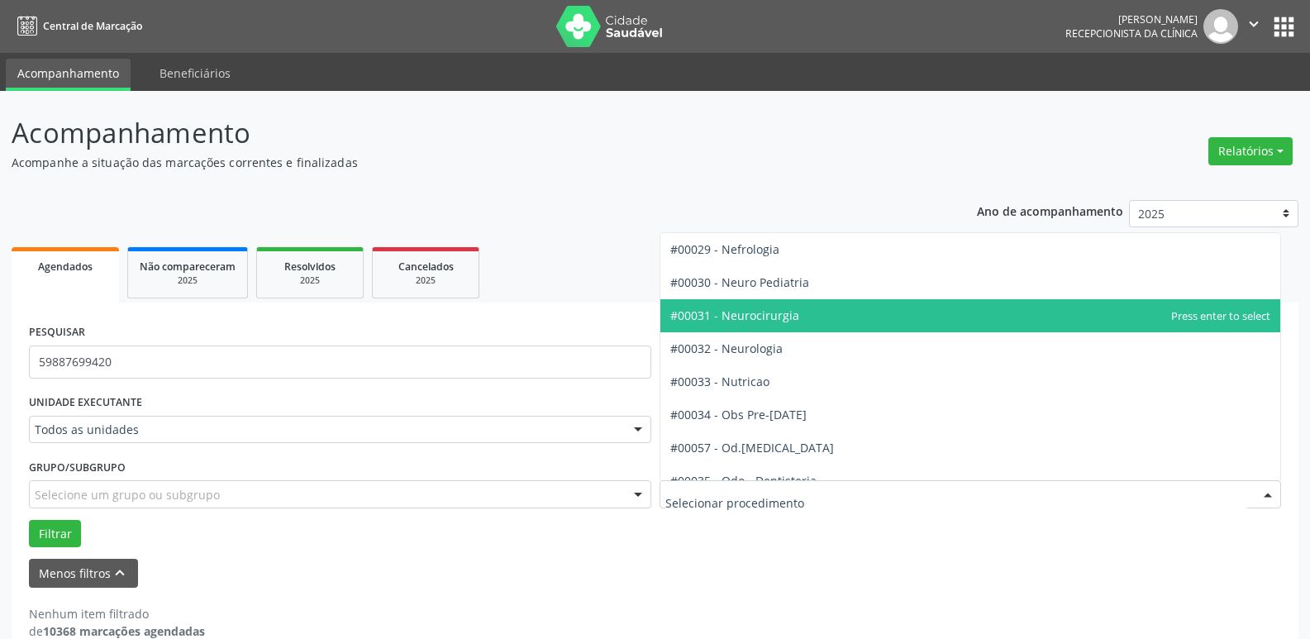
click at [757, 322] on span "#00031 - Neurocirurgia" at bounding box center [734, 316] width 129 height 16
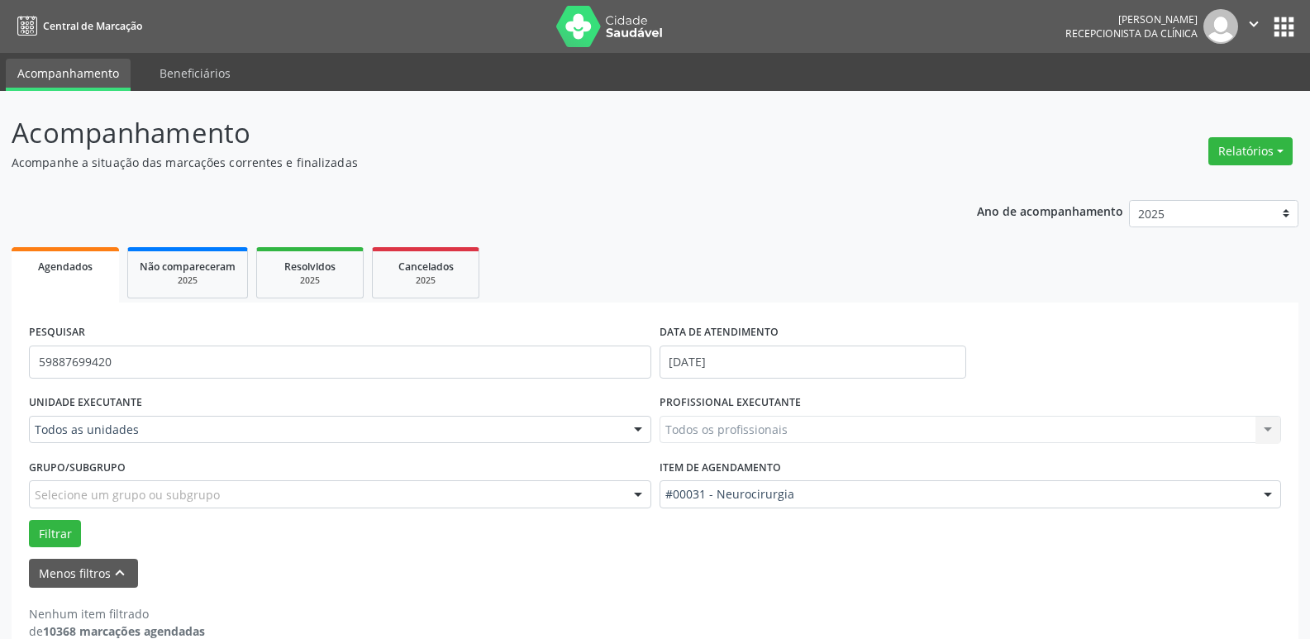
click at [762, 421] on div "Todos os profissionais Todos os profissionais [PERSON_NAME] [PERSON_NAME] [PERS…" at bounding box center [971, 430] width 622 height 28
click at [766, 434] on div "Todos os profissionais Todos os profissionais [PERSON_NAME] [PERSON_NAME] [PERS…" at bounding box center [971, 430] width 622 height 28
click at [1261, 435] on div "Todos os profissionais Todos os profissionais [PERSON_NAME] [PERSON_NAME] [PERS…" at bounding box center [971, 430] width 622 height 28
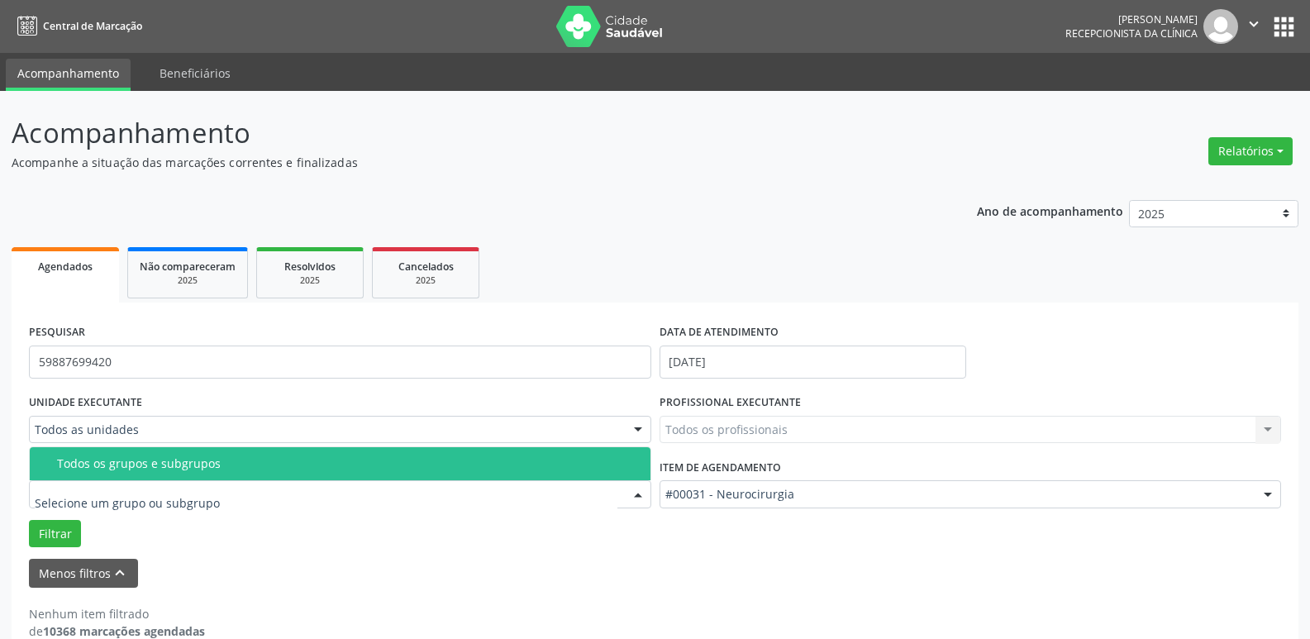
click at [166, 499] on input "text" at bounding box center [326, 502] width 583 height 33
click at [263, 475] on span "Todos os grupos e subgrupos" at bounding box center [340, 463] width 621 height 33
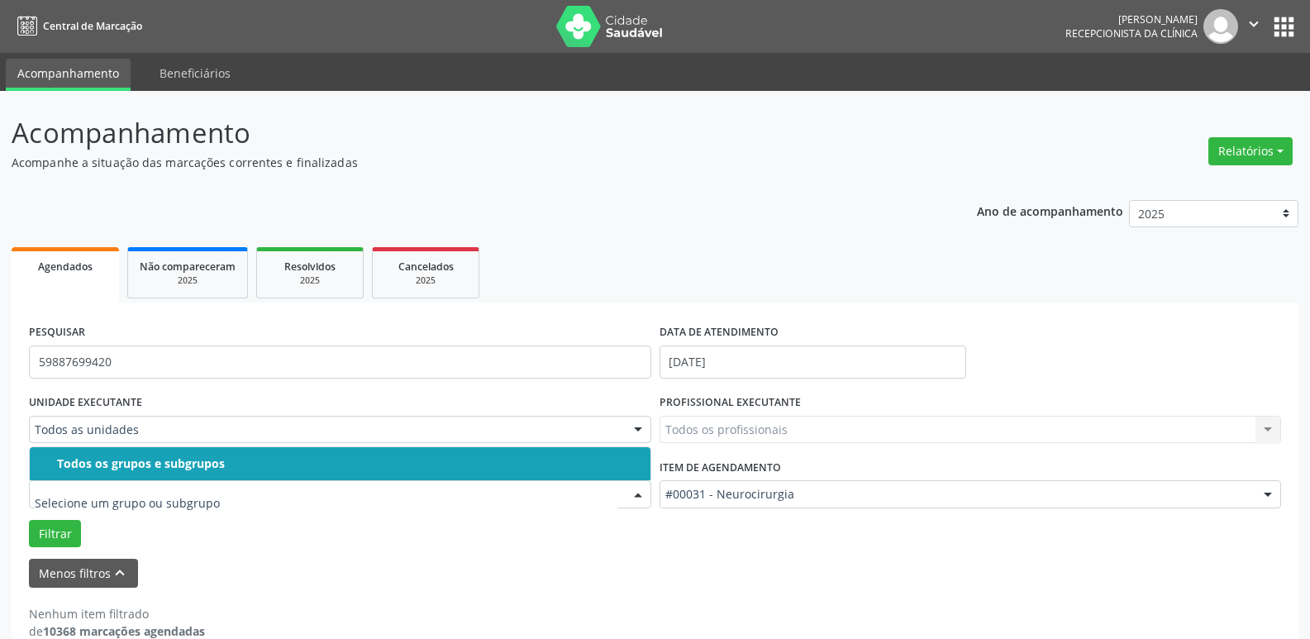
click at [268, 494] on input "text" at bounding box center [326, 502] width 583 height 33
click at [279, 467] on div "Todos os grupos e subgrupos" at bounding box center [349, 463] width 584 height 13
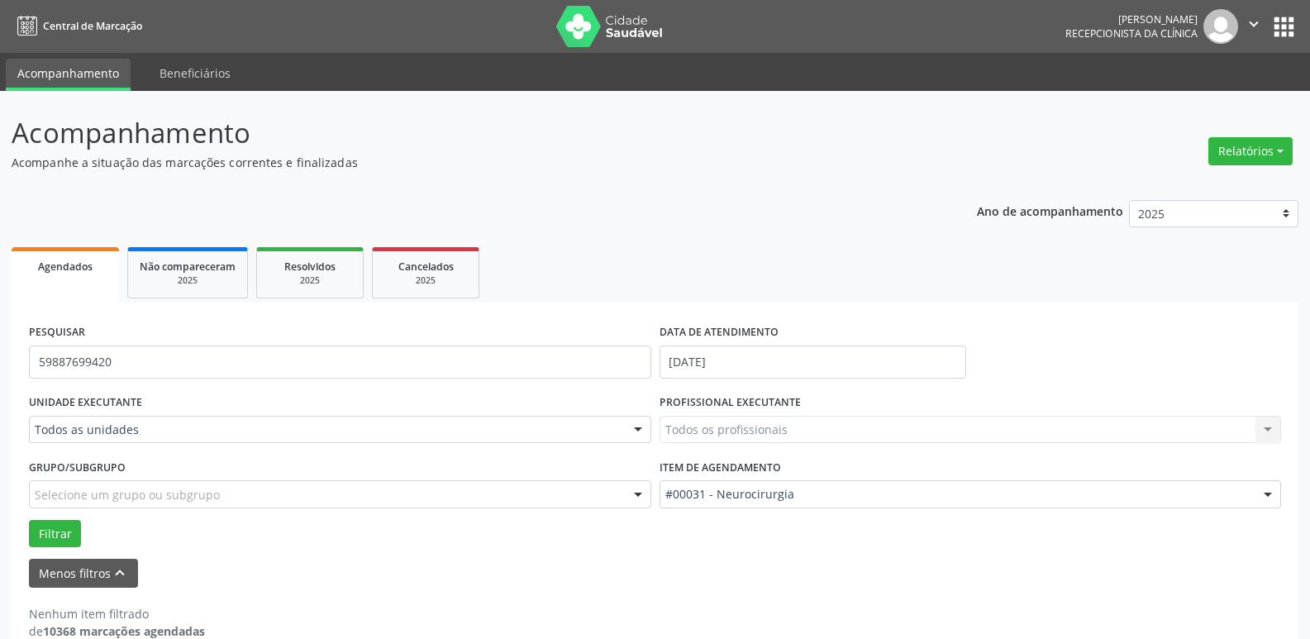
click at [990, 432] on div "Todos os profissionais Todos os profissionais [PERSON_NAME] [PERSON_NAME] [PERS…" at bounding box center [971, 430] width 622 height 28
click at [44, 532] on button "Filtrar" at bounding box center [55, 534] width 52 height 28
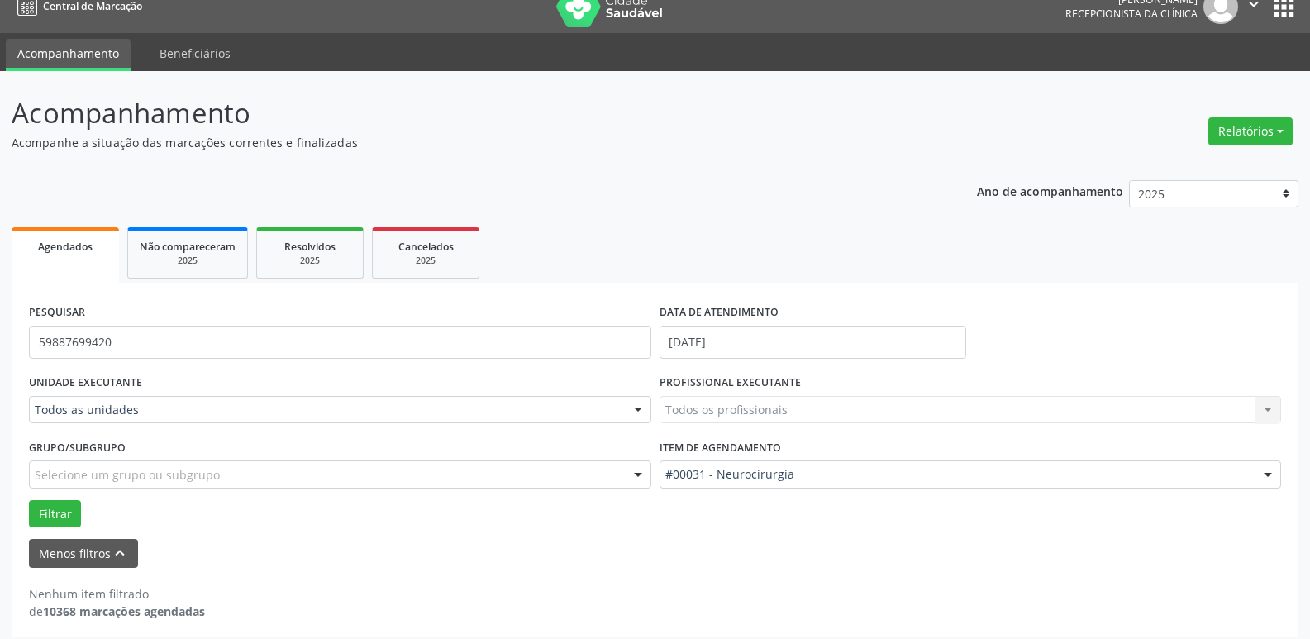
scroll to position [30, 0]
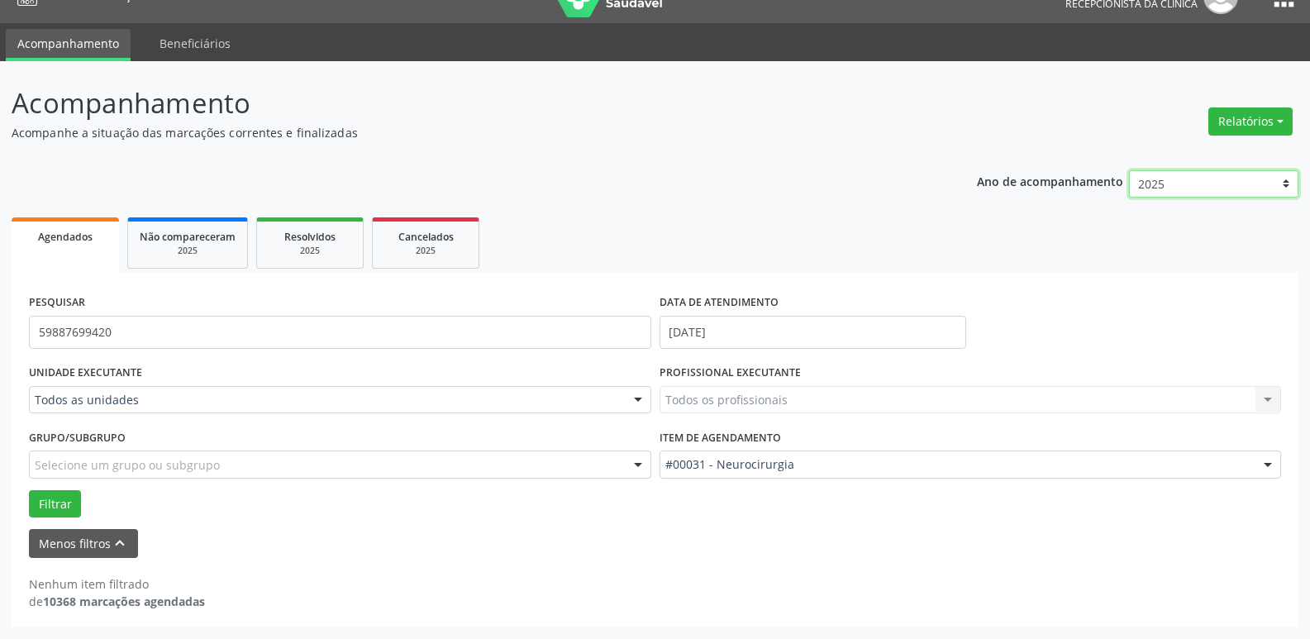
click at [1250, 180] on select "2025 2024 2023 2022 2021" at bounding box center [1213, 184] width 169 height 28
click at [1129, 170] on select "2025 2024 2023 2022 2021" at bounding box center [1213, 184] width 169 height 28
click at [1280, 121] on button "Relatórios" at bounding box center [1251, 121] width 84 height 28
click at [1060, 136] on header "Acompanhamento Acompanhe a situação das marcações correntes e finalizadas Relat…" at bounding box center [655, 112] width 1287 height 59
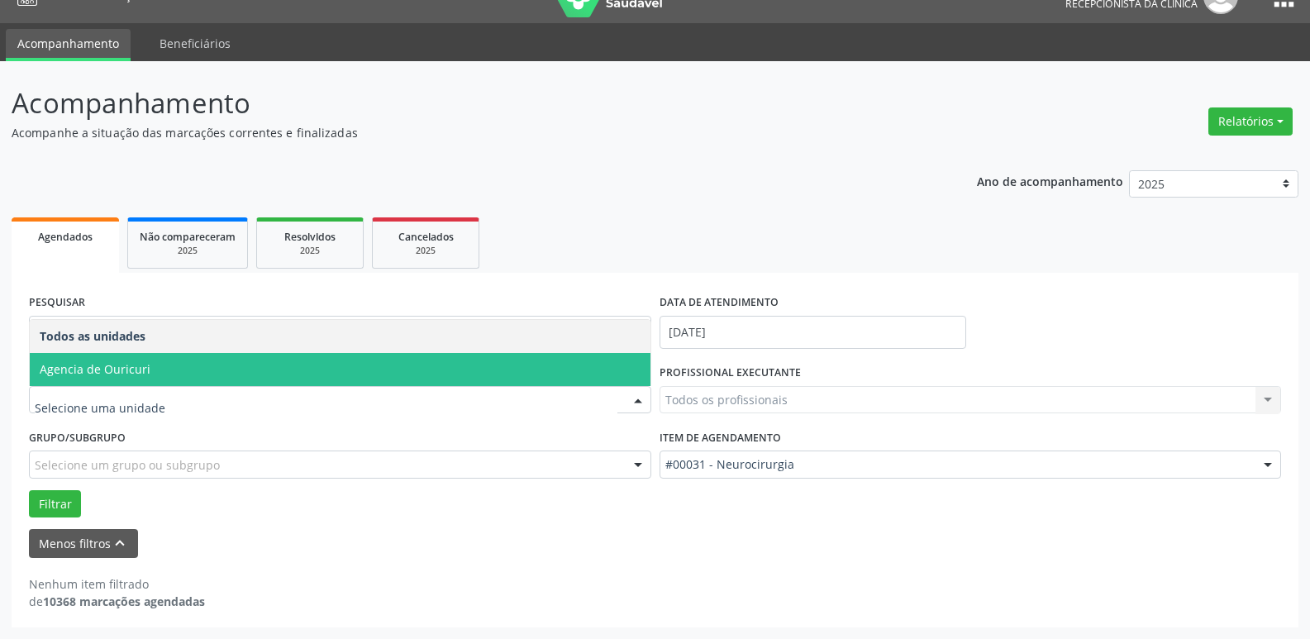
click at [155, 357] on span "Agencia de Ouricuri" at bounding box center [340, 369] width 621 height 33
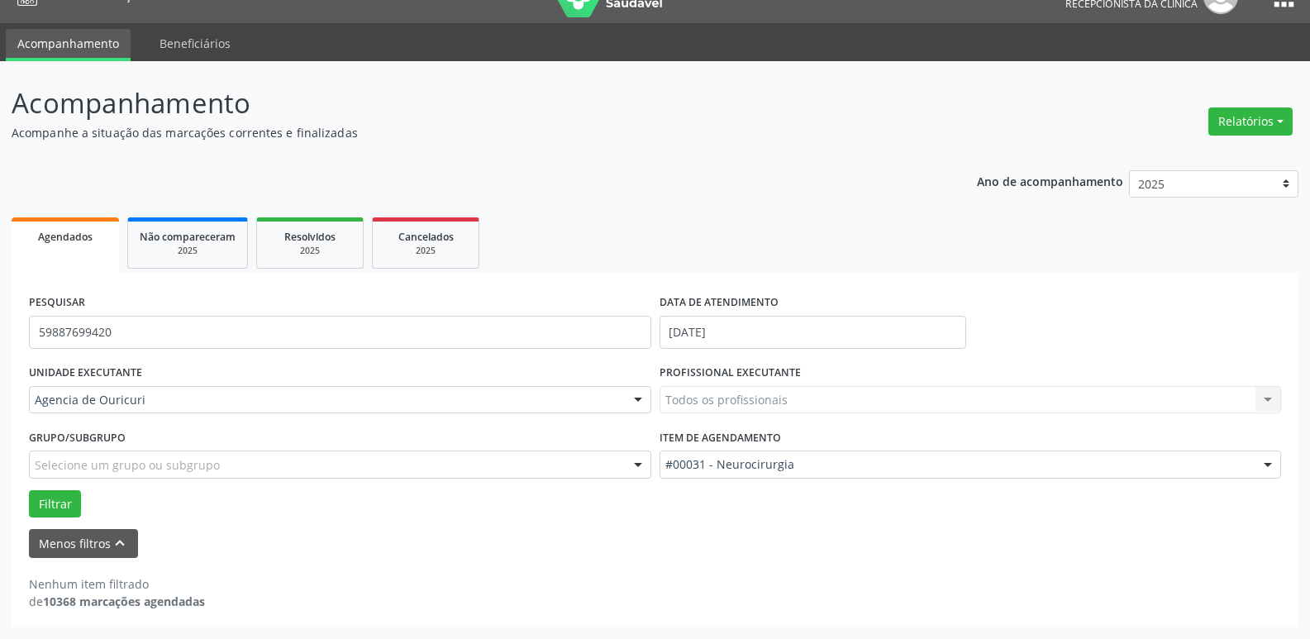
click at [153, 388] on div "Agencia de Ouricuri" at bounding box center [340, 400] width 622 height 28
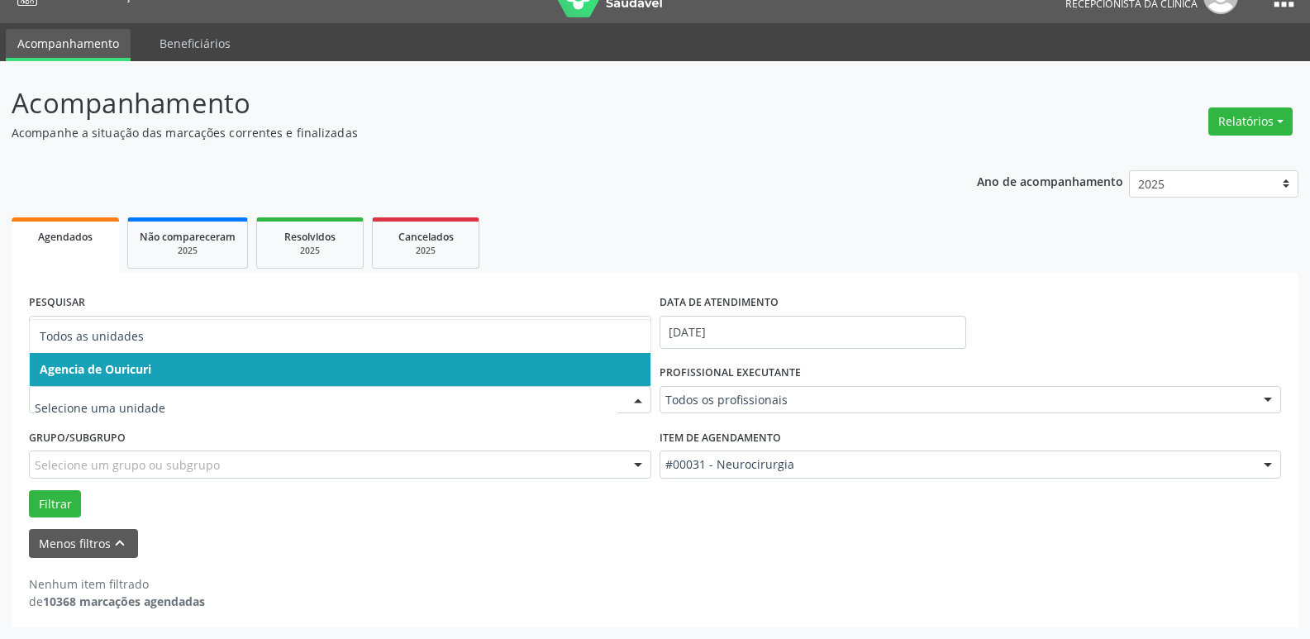
click at [150, 401] on input "text" at bounding box center [326, 408] width 583 height 33
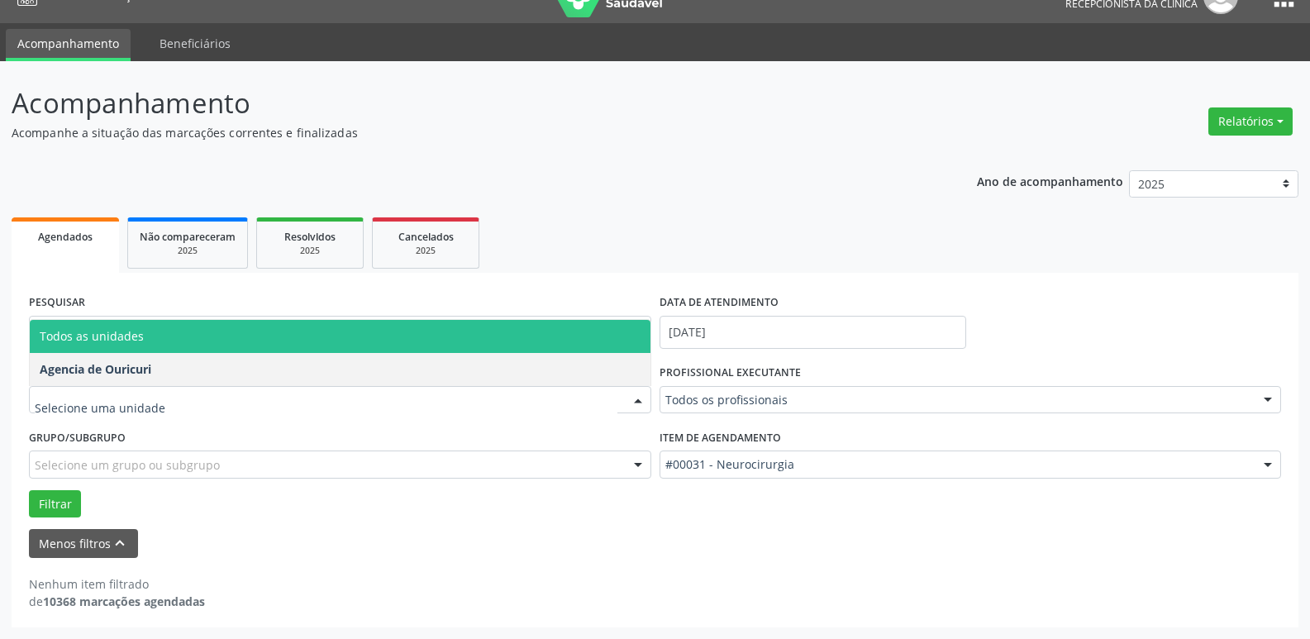
click at [146, 341] on span "Todos as unidades" at bounding box center [340, 336] width 621 height 33
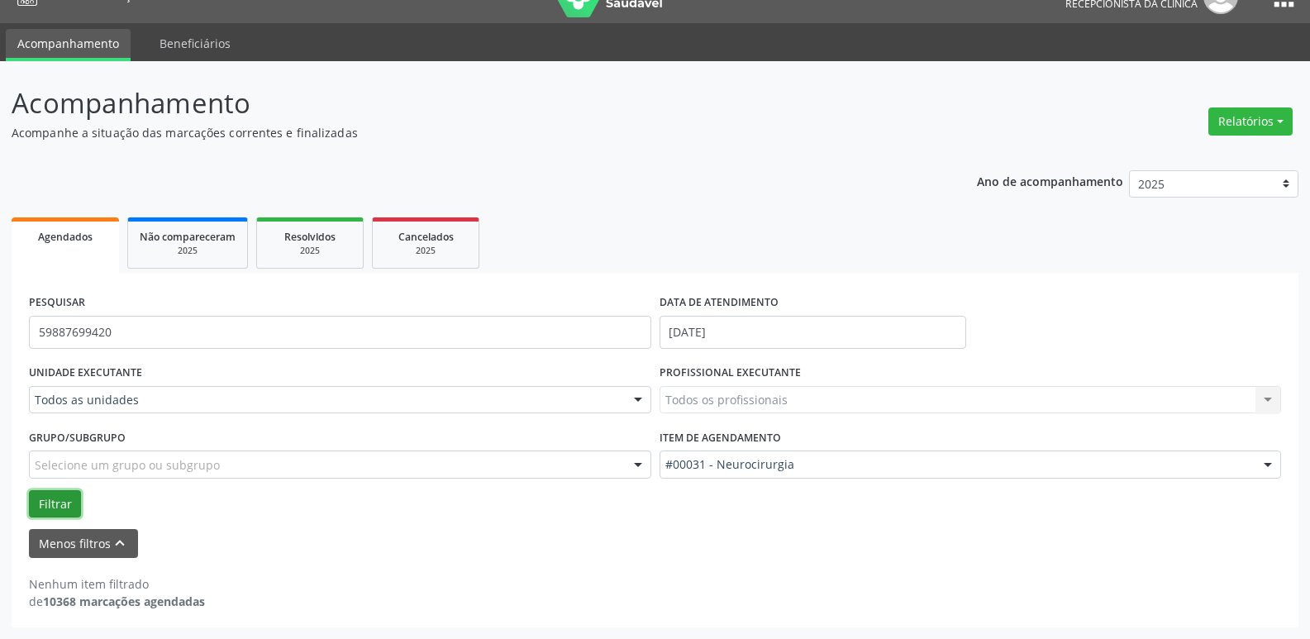
click at [45, 511] on button "Filtrar" at bounding box center [55, 504] width 52 height 28
click at [188, 386] on div "Todos as unidades" at bounding box center [340, 400] width 622 height 28
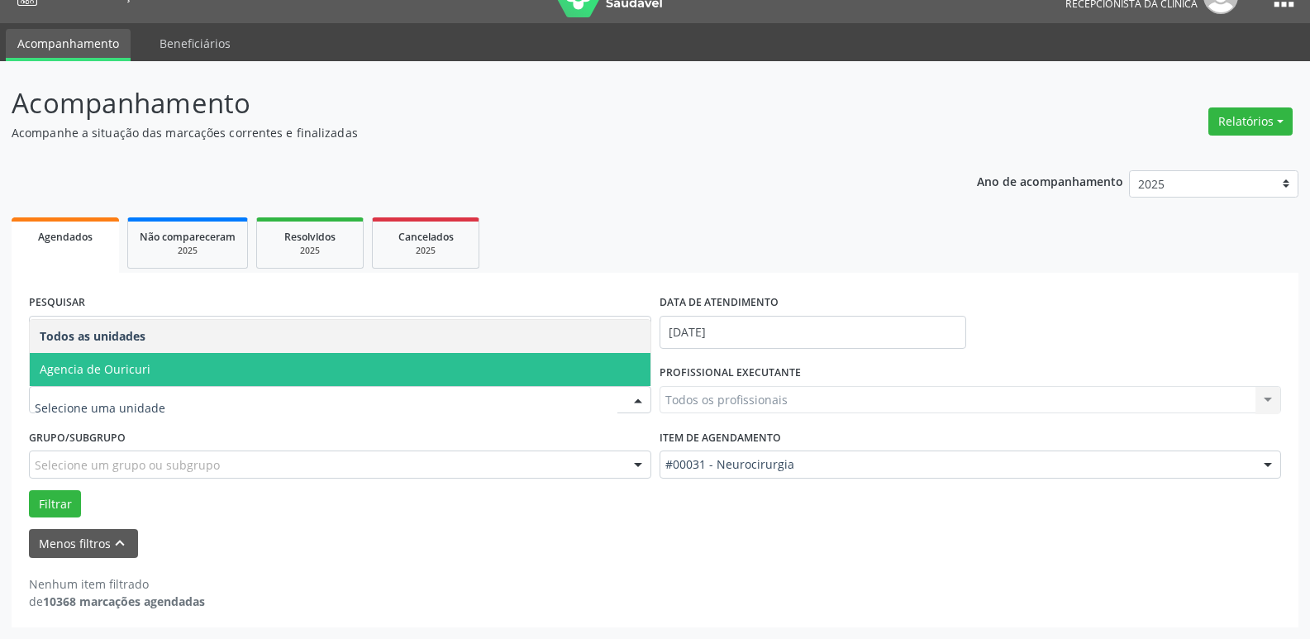
click at [89, 363] on span "Agencia de Ouricuri" at bounding box center [95, 369] width 111 height 16
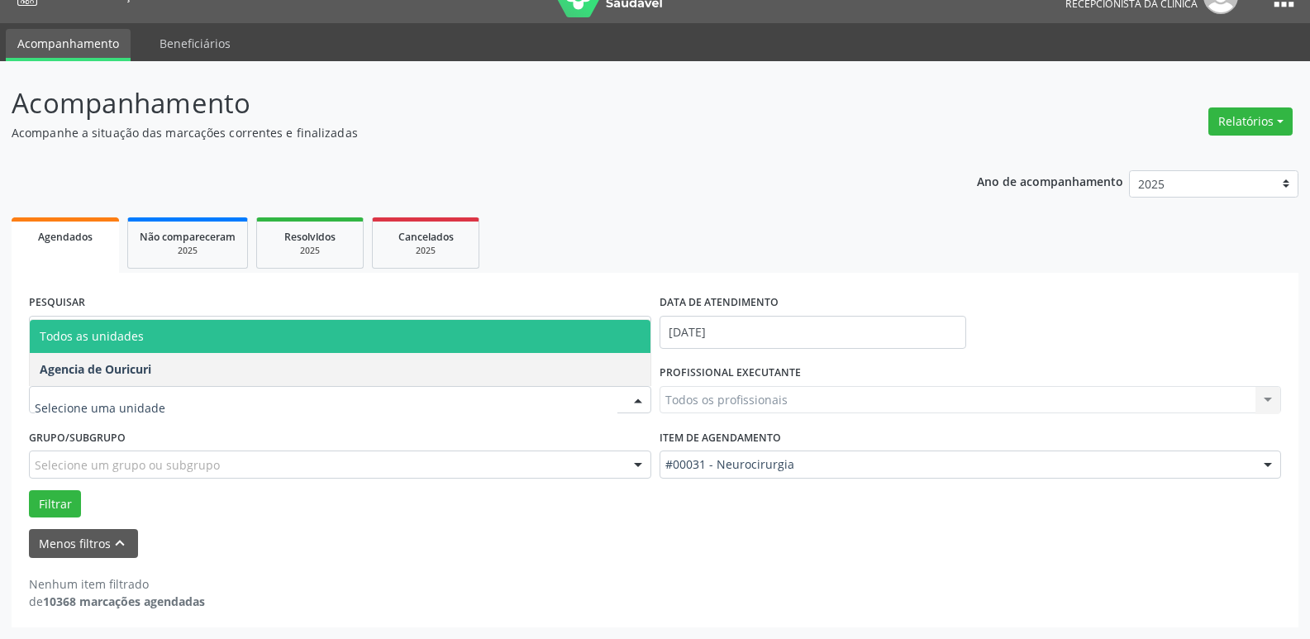
click at [111, 342] on span "Todos as unidades" at bounding box center [92, 336] width 104 height 16
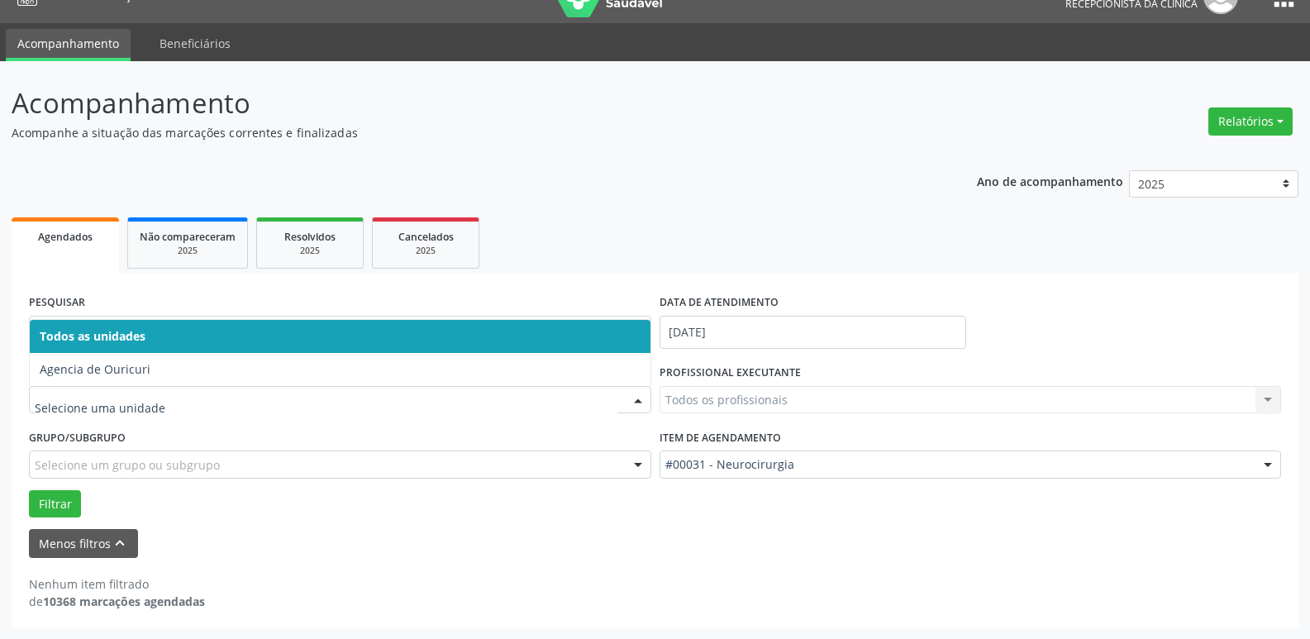
click at [127, 338] on span "Todos as unidades" at bounding box center [93, 336] width 106 height 16
click at [231, 341] on span "Todos as unidades" at bounding box center [340, 336] width 621 height 33
click at [161, 410] on input "text" at bounding box center [326, 408] width 583 height 33
click at [124, 341] on span "Todos as unidades" at bounding box center [93, 336] width 106 height 16
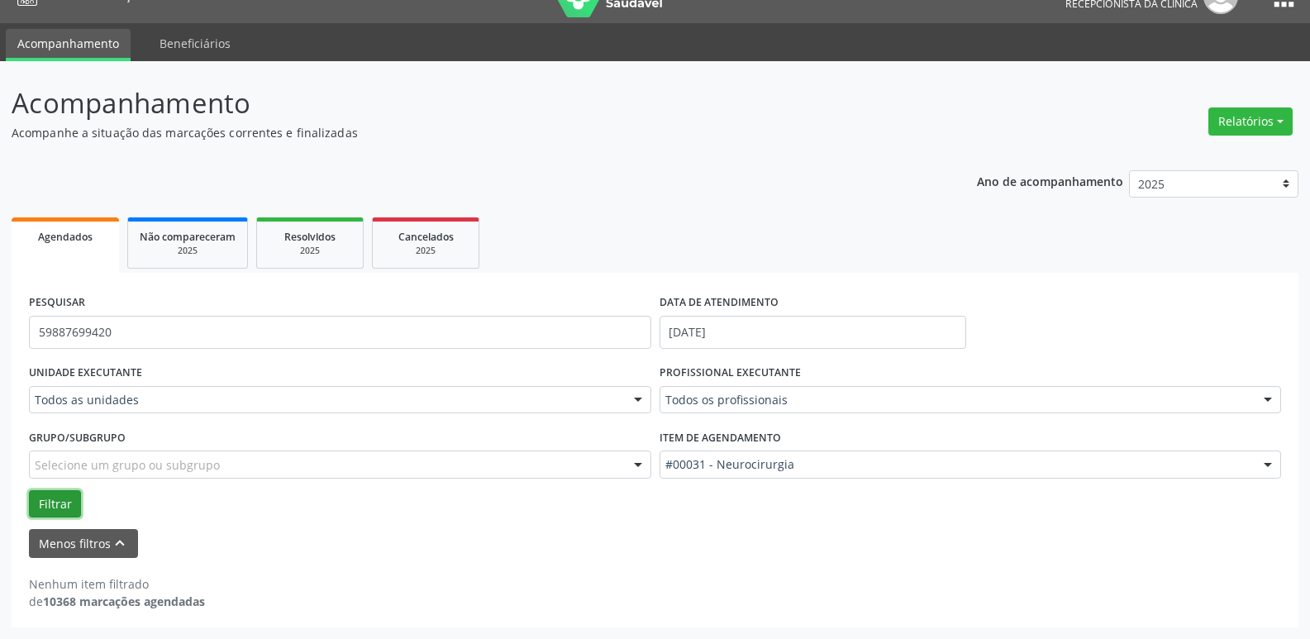
click at [64, 500] on button "Filtrar" at bounding box center [55, 504] width 52 height 28
click at [627, 393] on div at bounding box center [638, 401] width 25 height 28
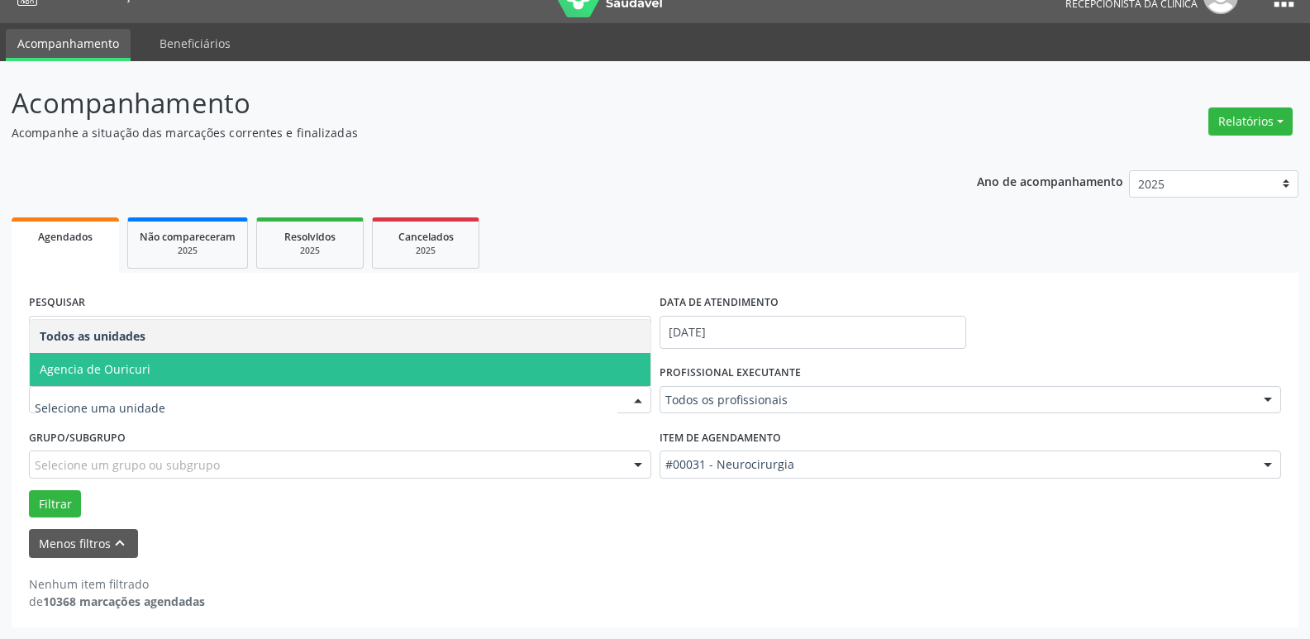
click at [637, 404] on div at bounding box center [638, 401] width 25 height 28
